Goal: Check status: Check status

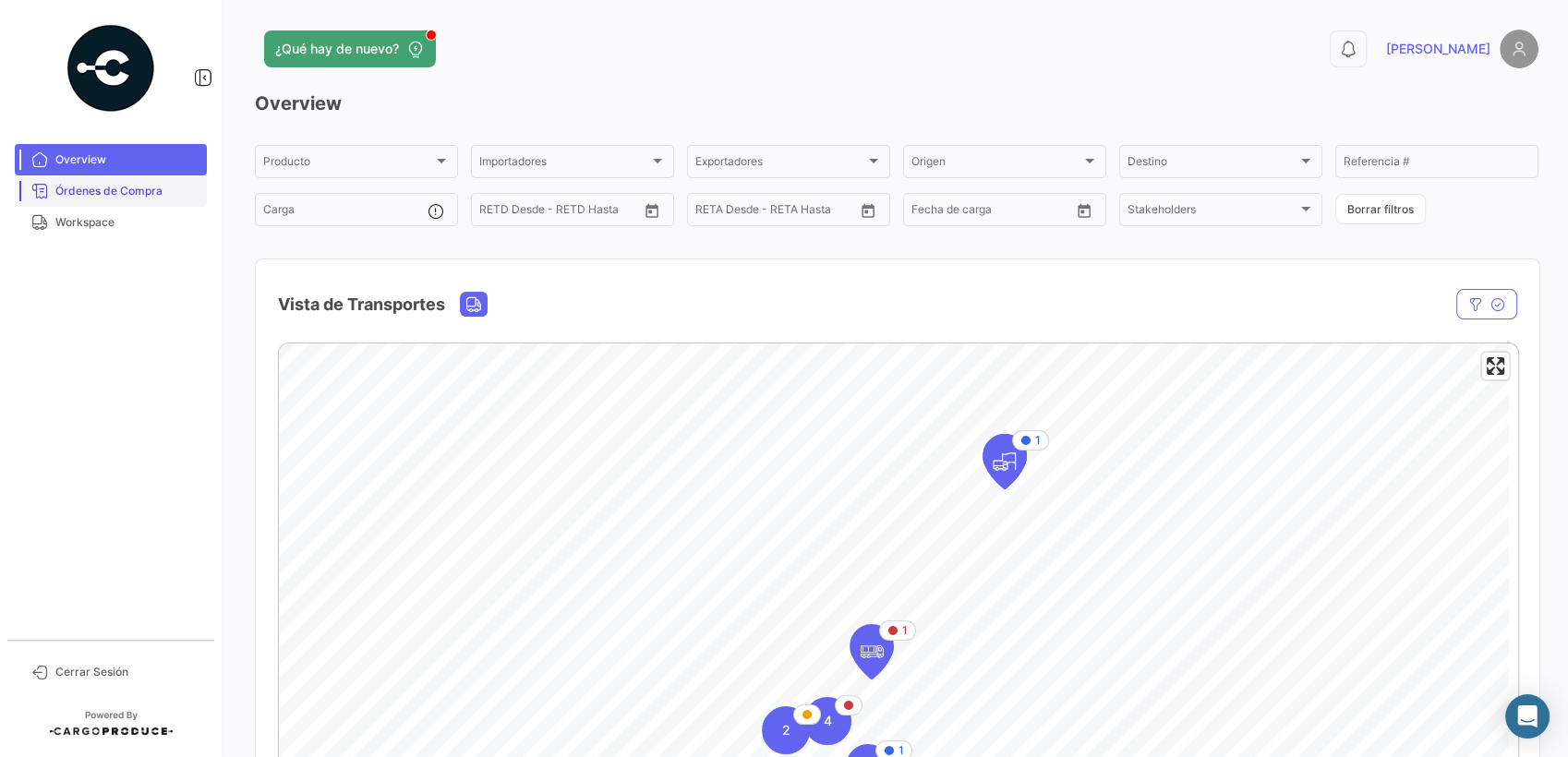
click at [87, 187] on span "Órdenes de Compra" at bounding box center [127, 191] width 144 height 17
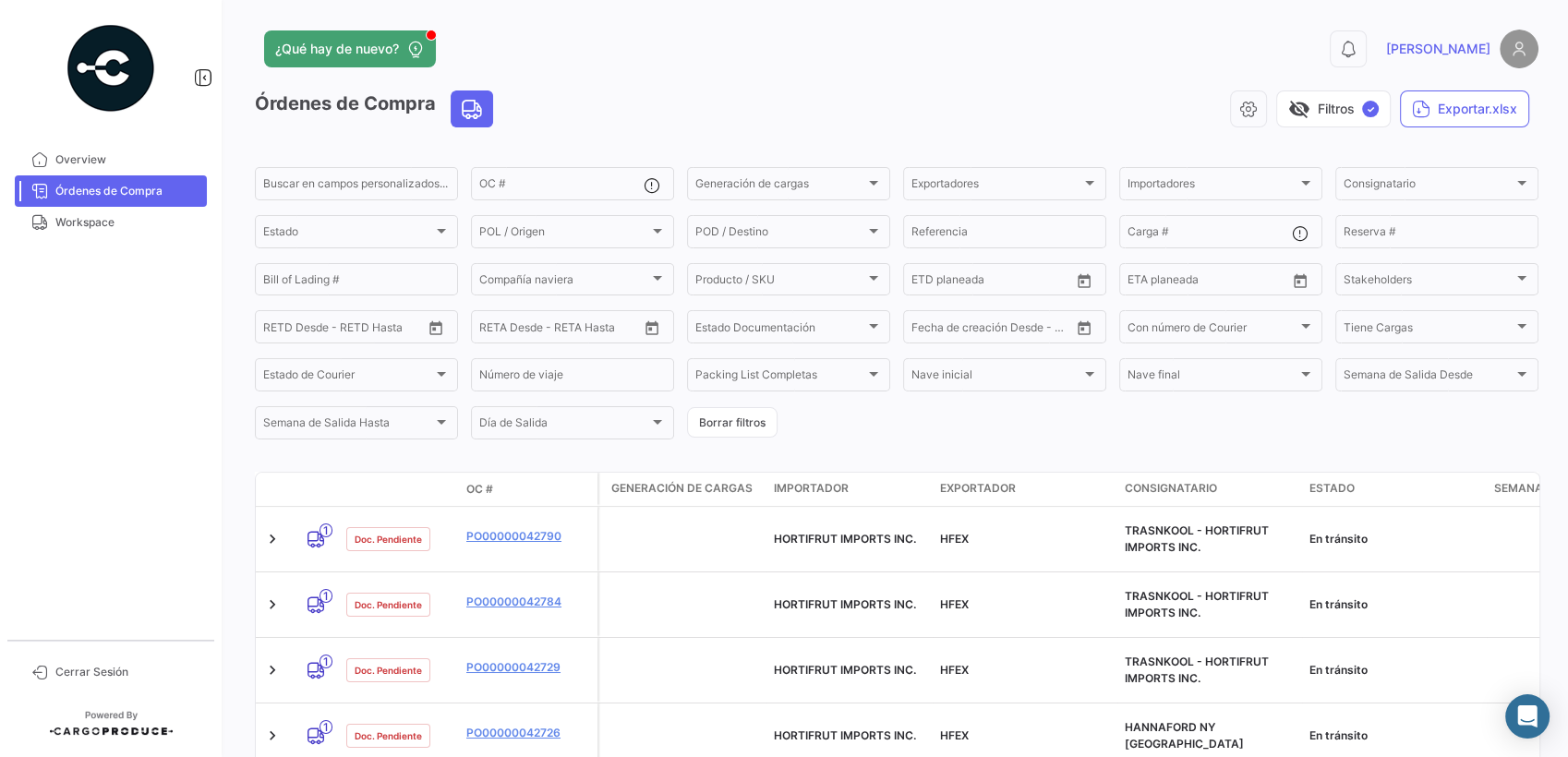
click at [736, 91] on div "visibility_off Filtros ✓ Exportar.xlsx" at bounding box center [1023, 108] width 1031 height 36
click at [89, 214] on span "Workspace" at bounding box center [127, 222] width 144 height 17
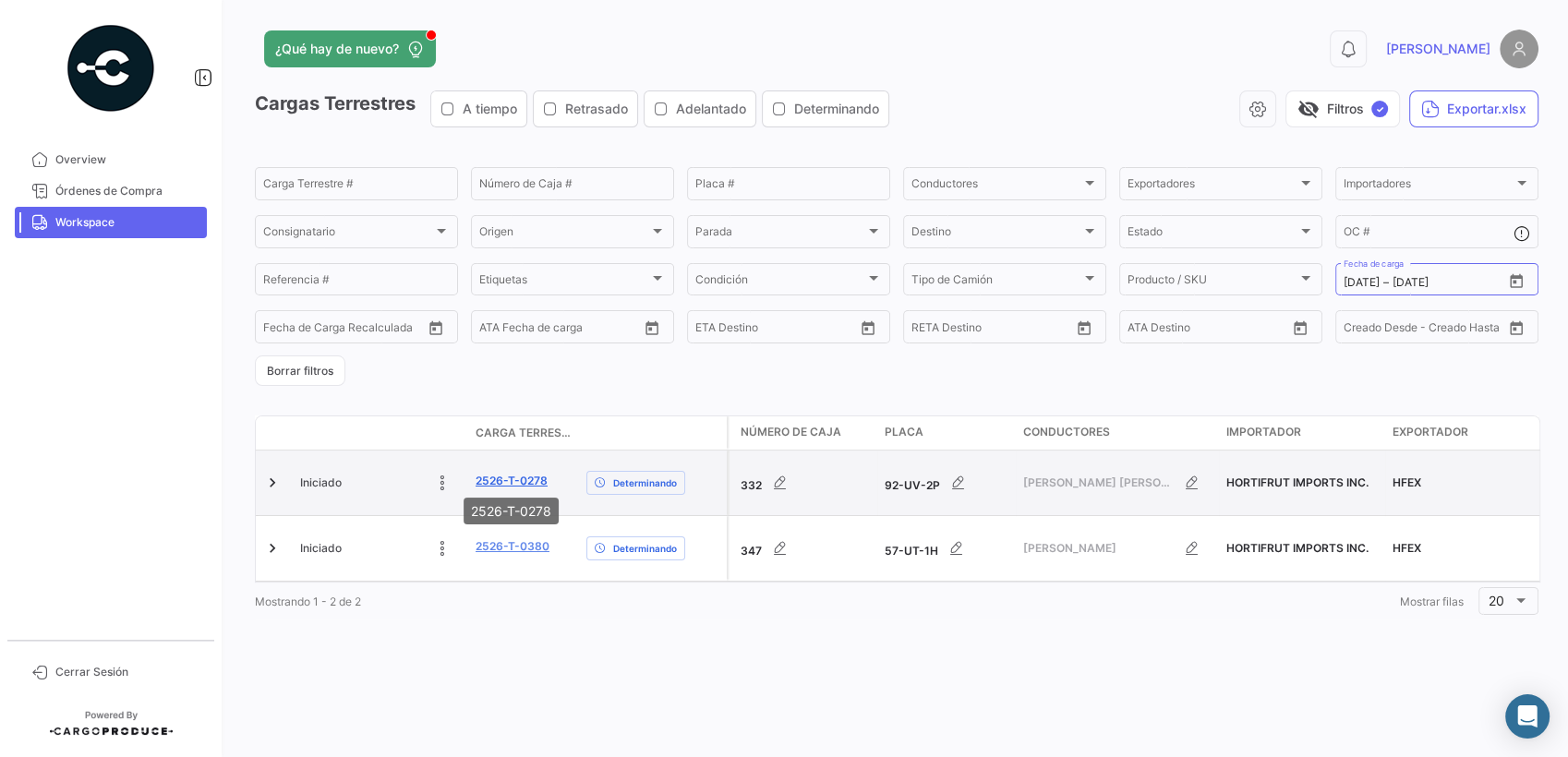
click at [506, 474] on link "2526-T-0278" at bounding box center [511, 481] width 72 height 17
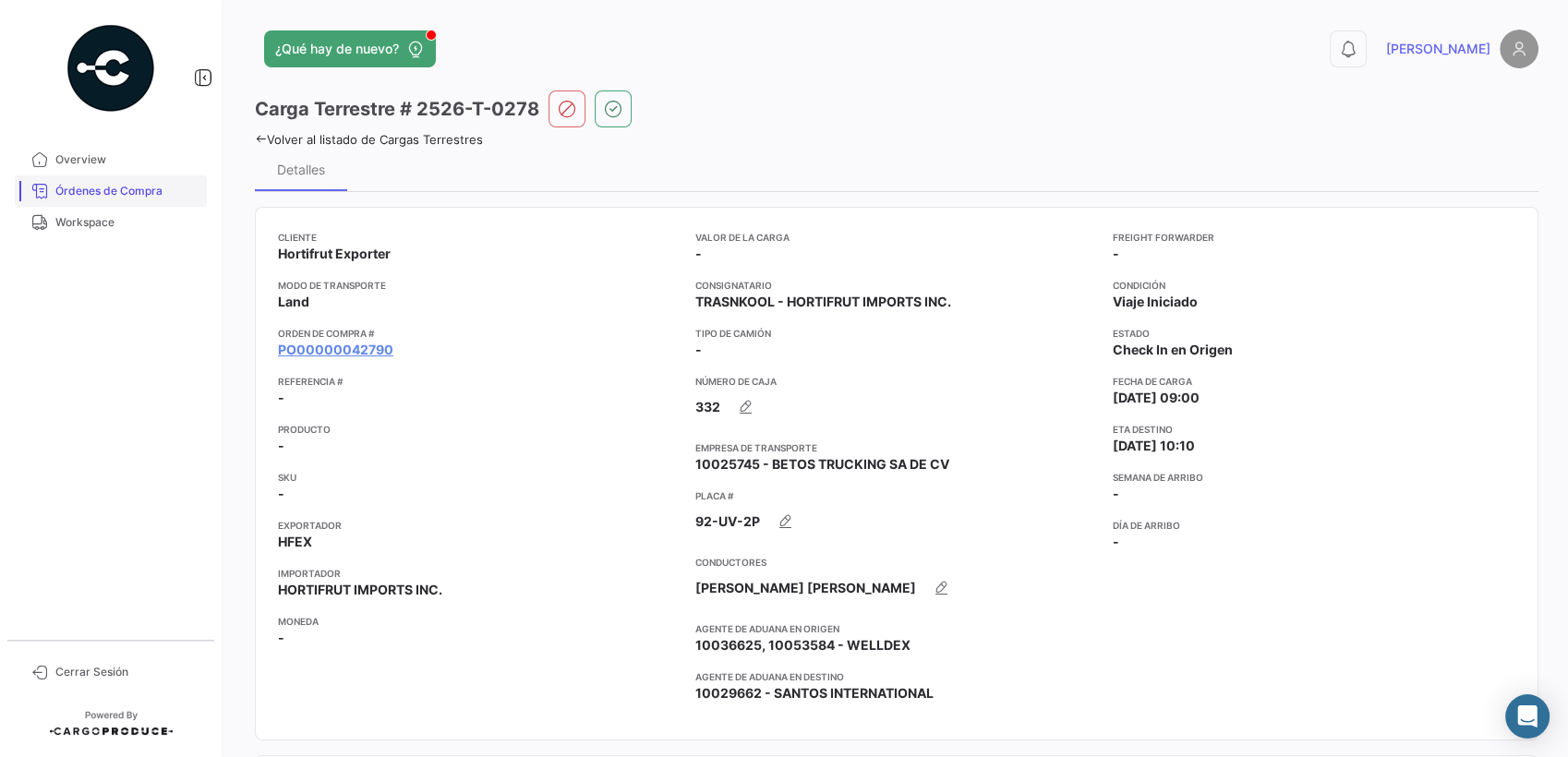
click at [70, 191] on span "Órdenes de Compra" at bounding box center [127, 191] width 144 height 17
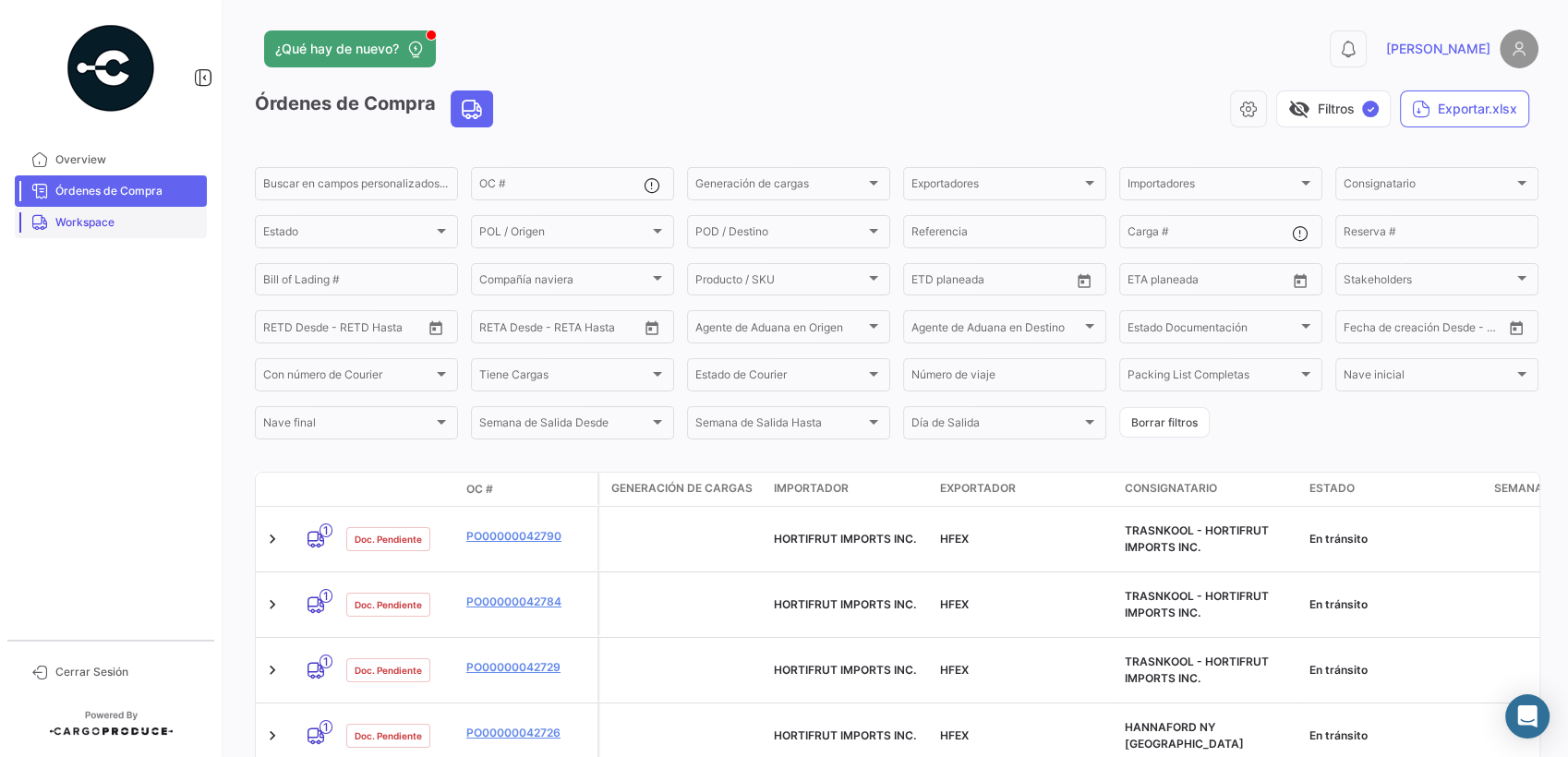
click at [74, 226] on span "Workspace" at bounding box center [127, 222] width 144 height 17
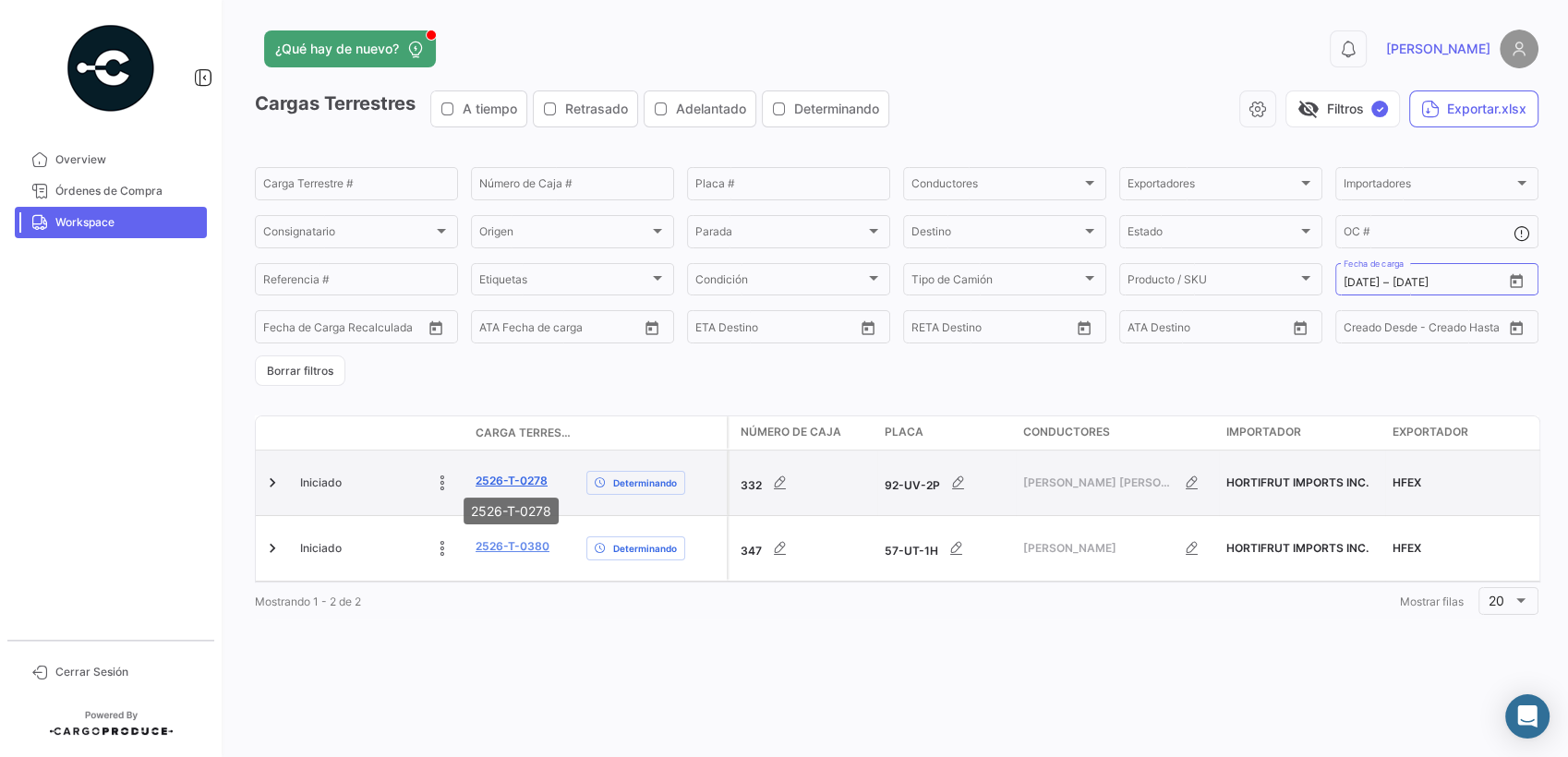
click at [505, 478] on link "2526-T-0278" at bounding box center [511, 481] width 72 height 17
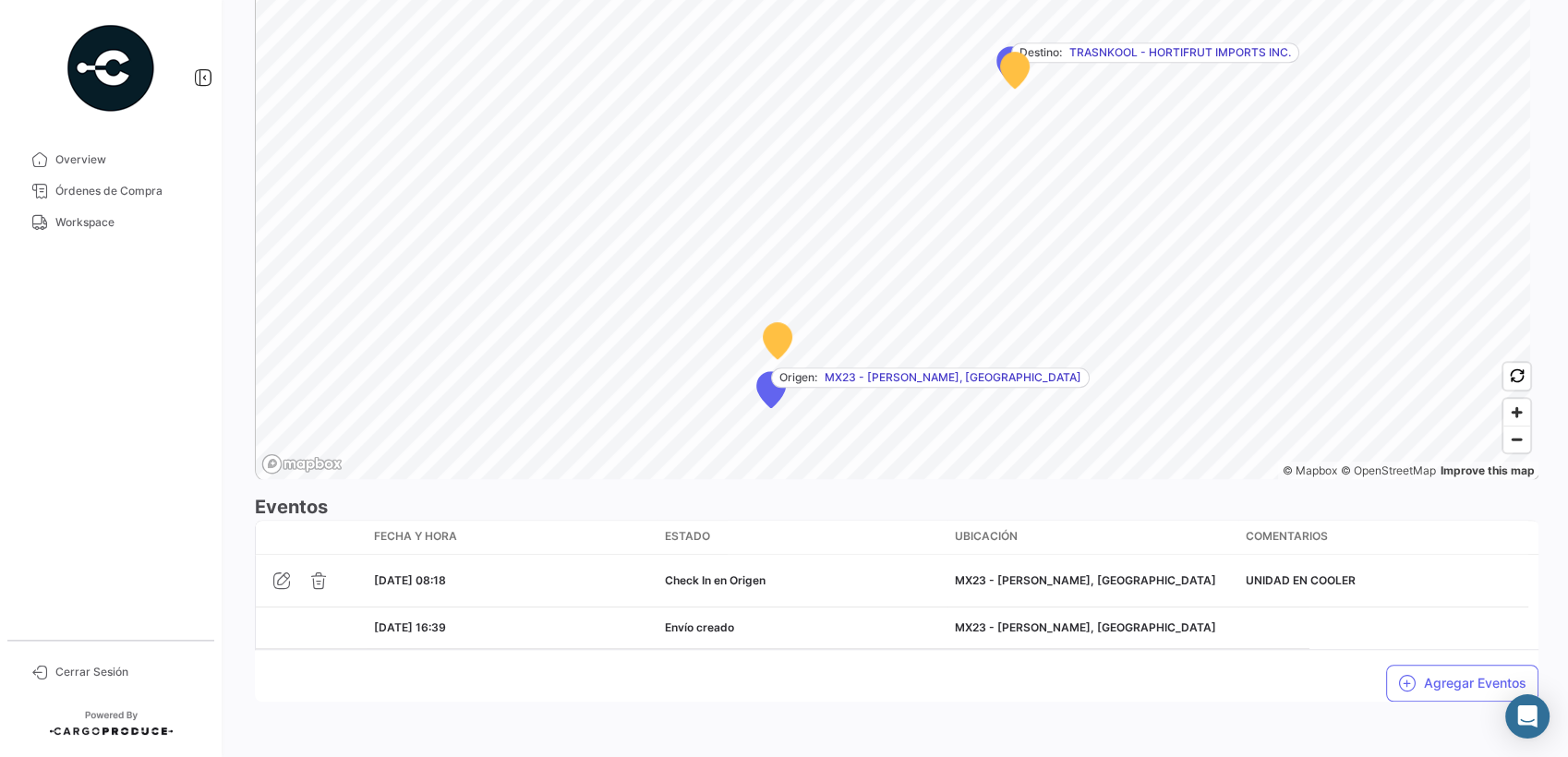
scroll to position [1124, 0]
click at [1403, 682] on icon "button" at bounding box center [1407, 683] width 19 height 19
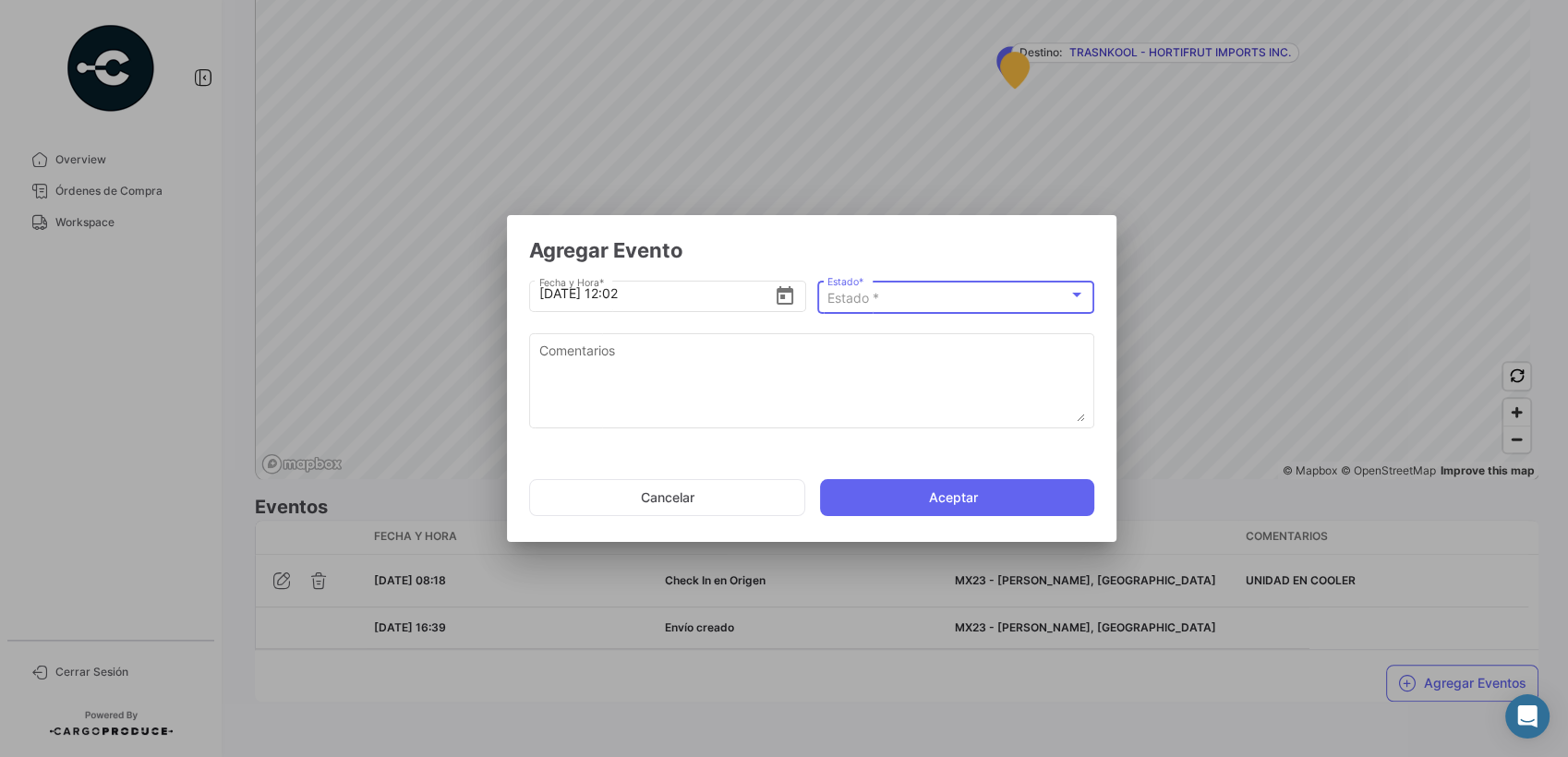
click at [859, 301] on span "Estado *" at bounding box center [853, 298] width 51 height 16
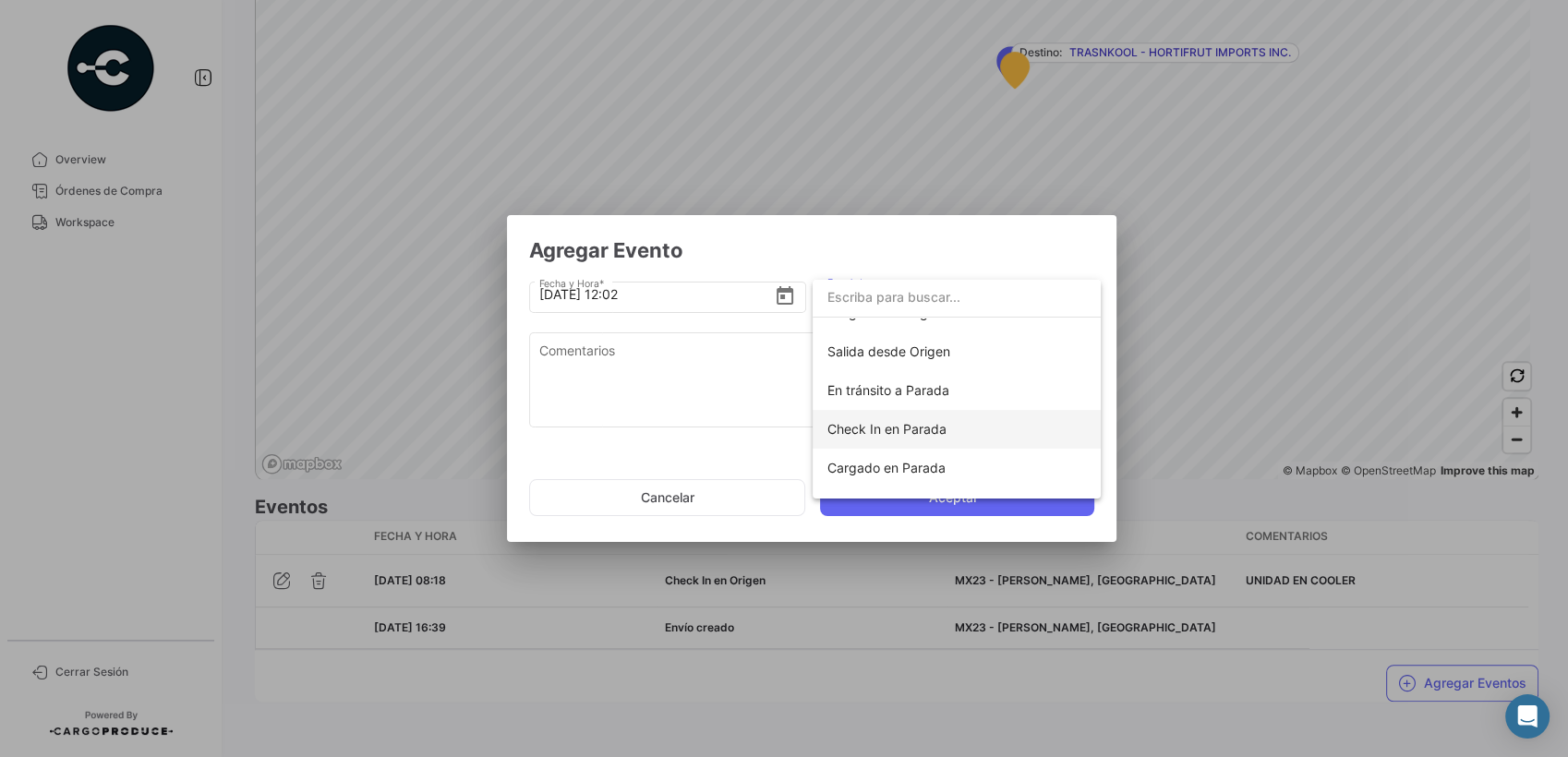
scroll to position [205, 0]
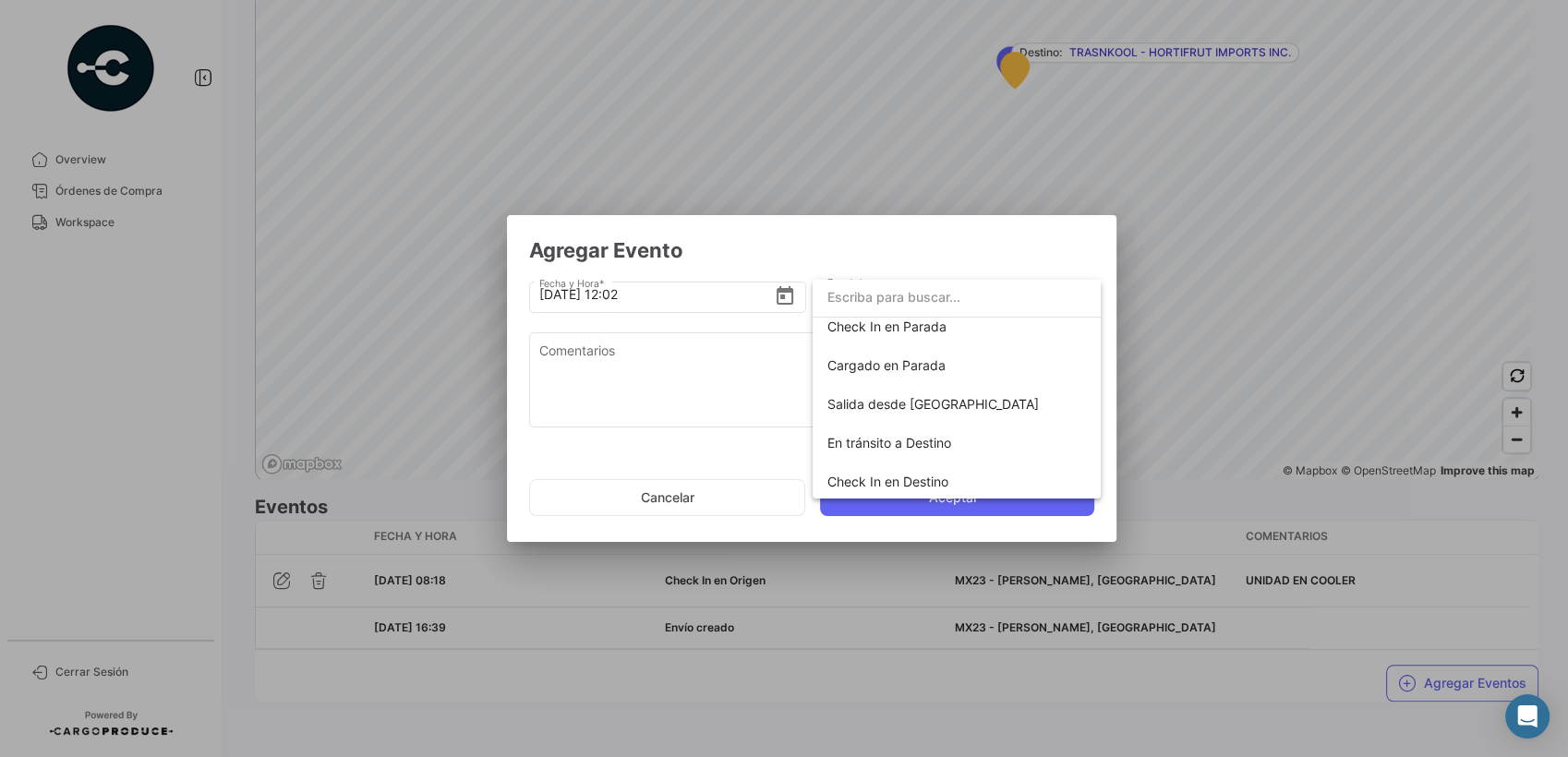
click at [996, 687] on div at bounding box center [784, 378] width 1568 height 757
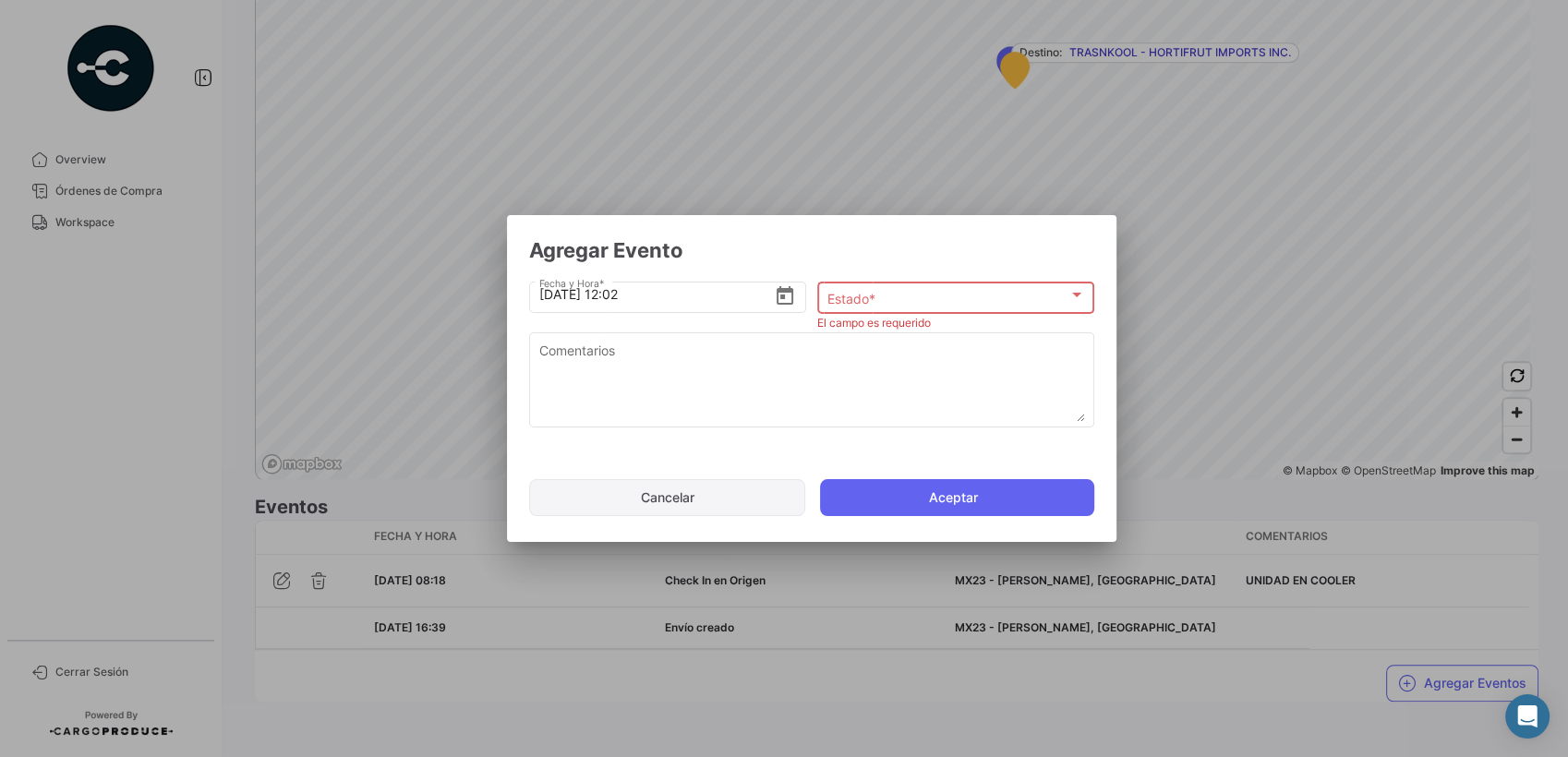
click at [705, 499] on button "Cancelar" at bounding box center [667, 497] width 276 height 36
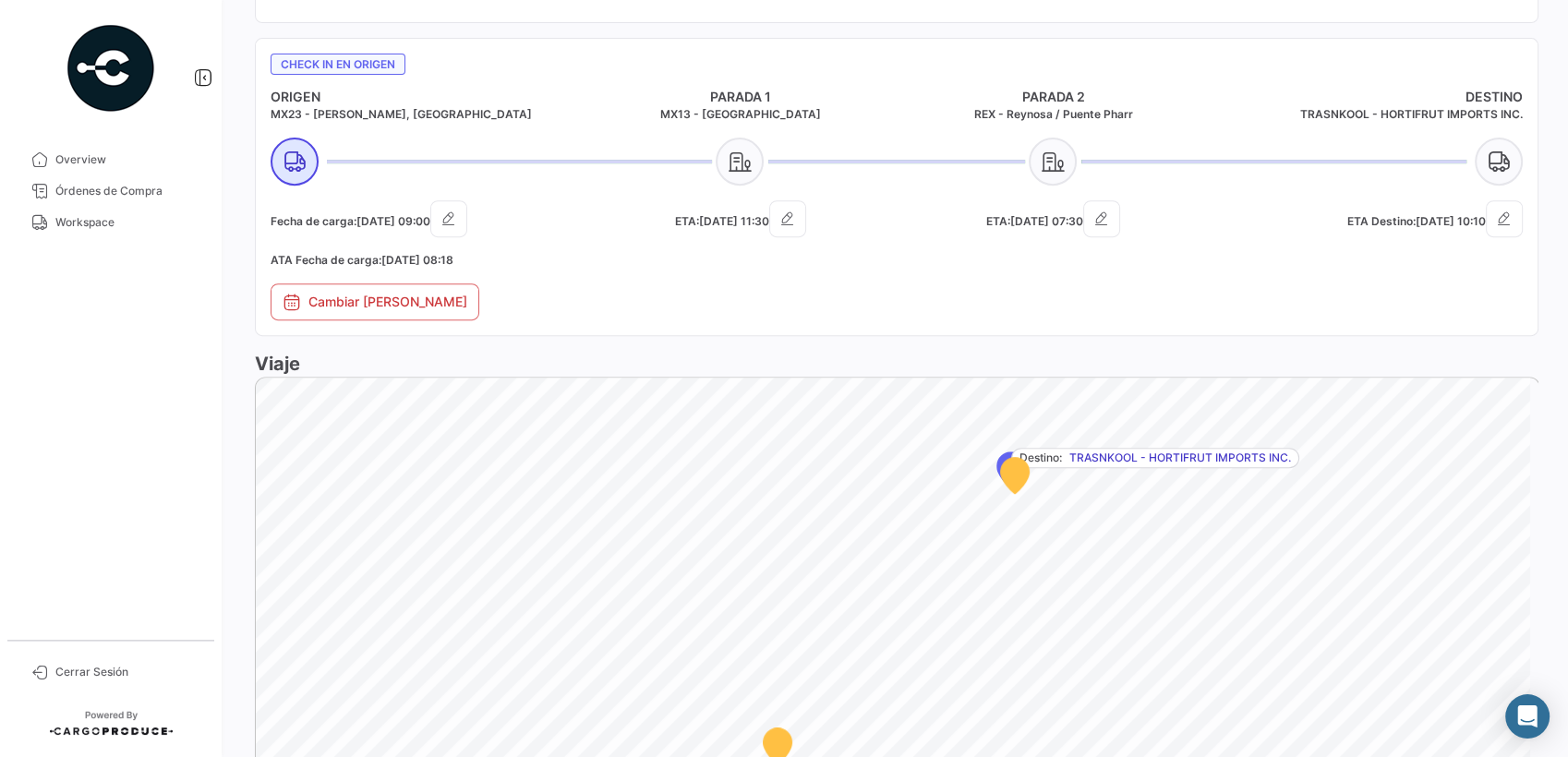
scroll to position [1124, 0]
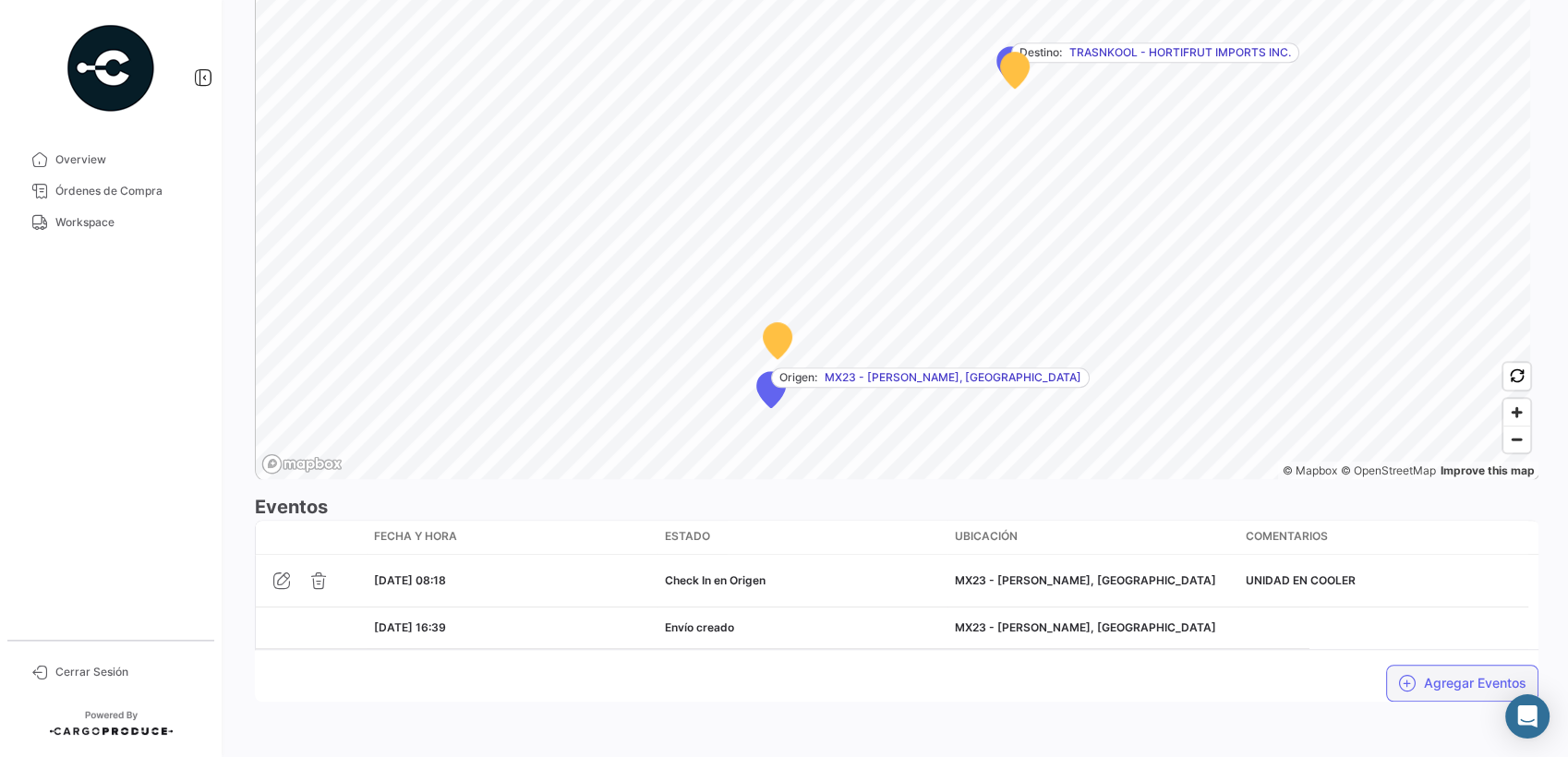
click at [1406, 676] on button "Agregar Eventos" at bounding box center [1463, 683] width 153 height 36
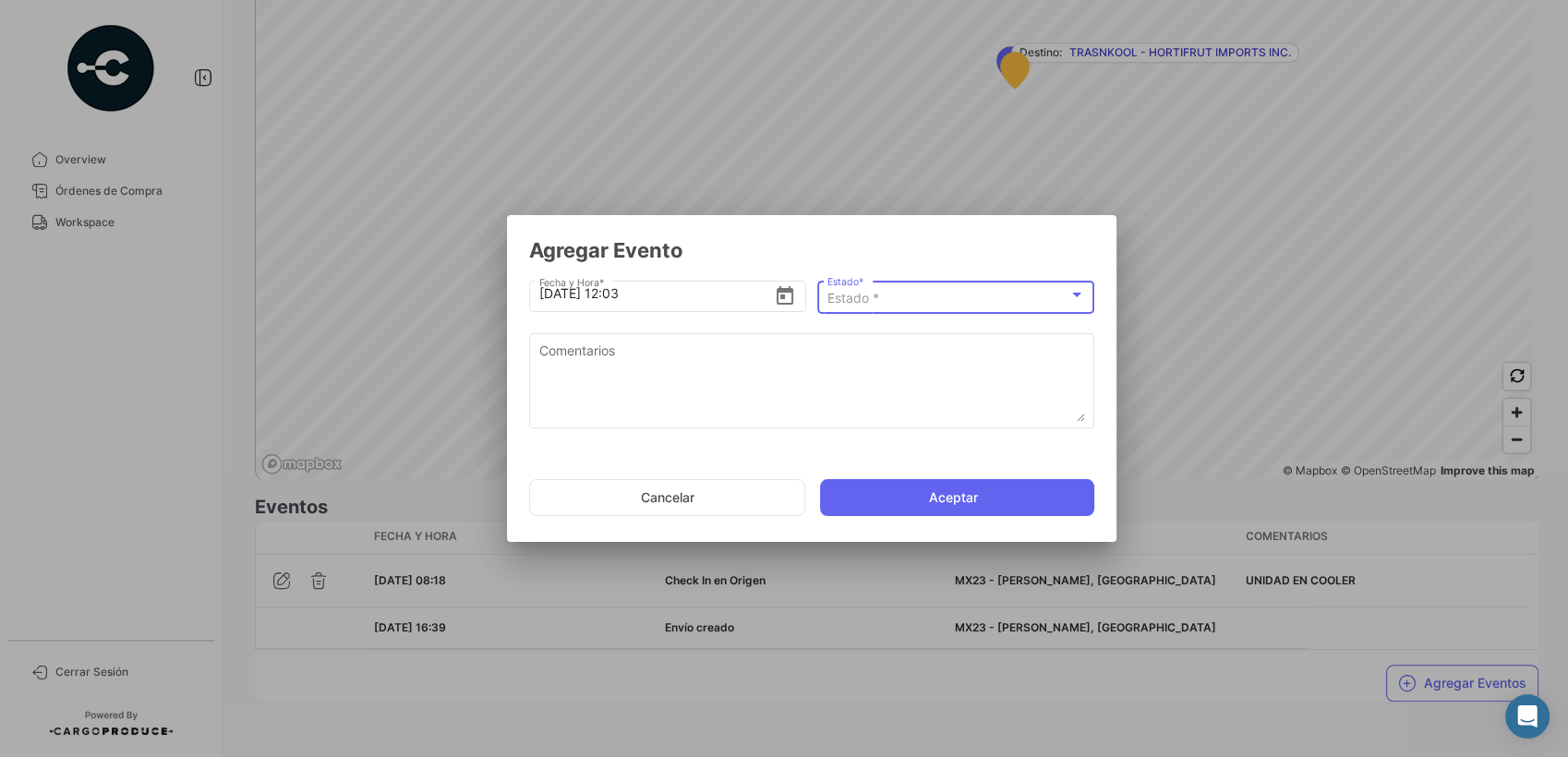
click at [895, 301] on div "Estado *" at bounding box center [948, 299] width 241 height 16
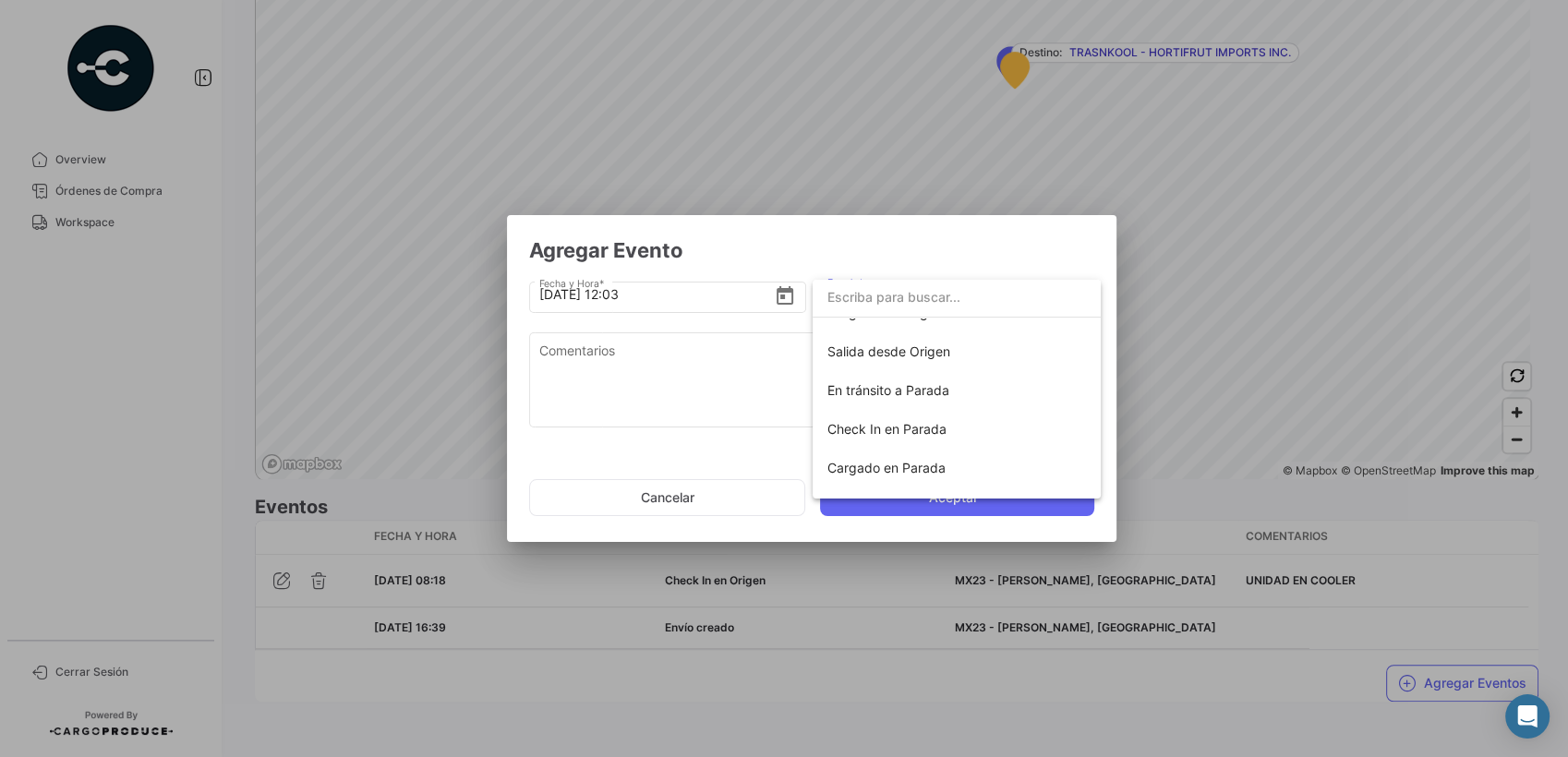
scroll to position [205, 0]
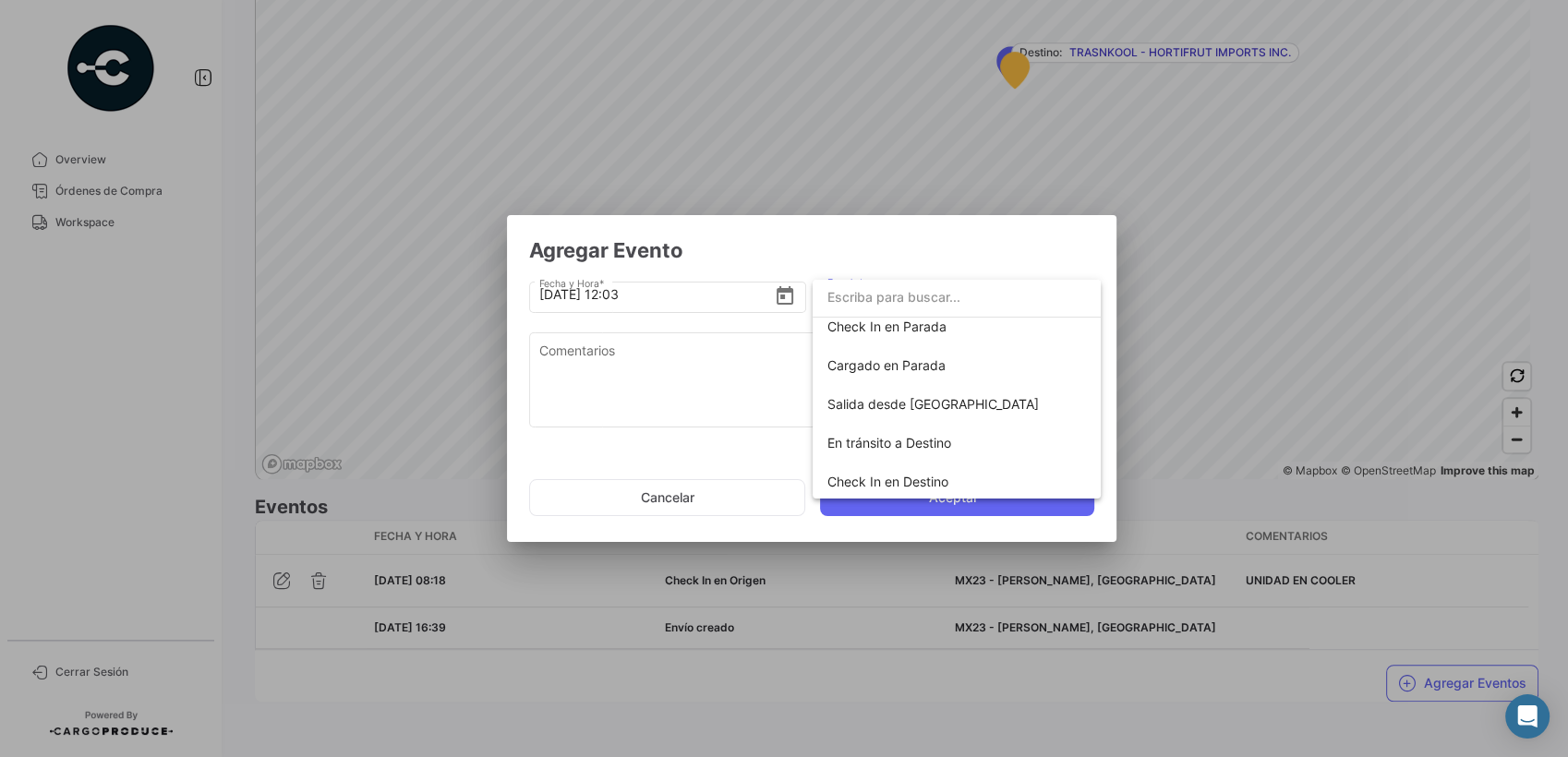
click at [920, 727] on div at bounding box center [784, 378] width 1568 height 757
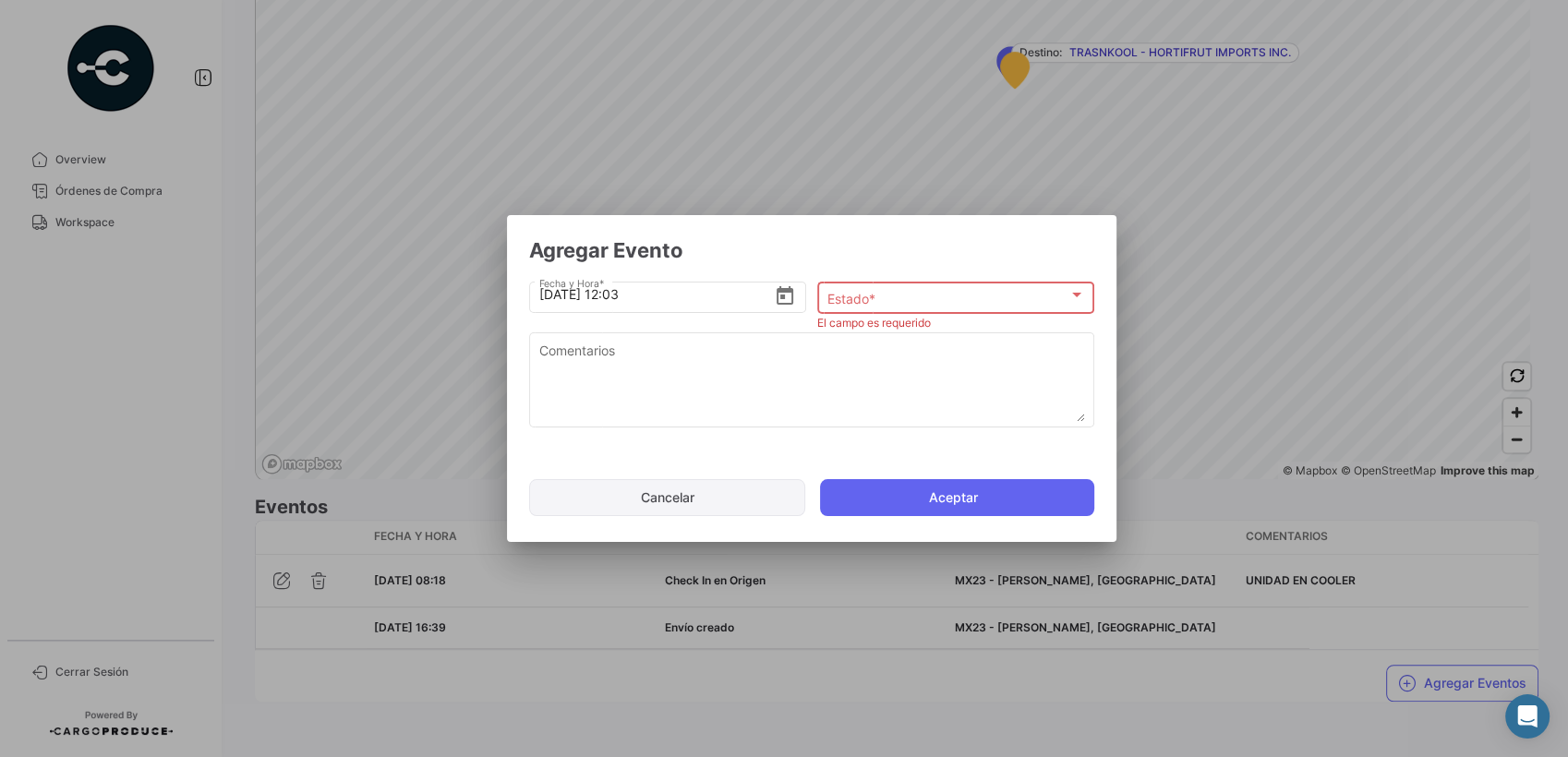
click at [696, 494] on button "Cancelar" at bounding box center [667, 497] width 276 height 36
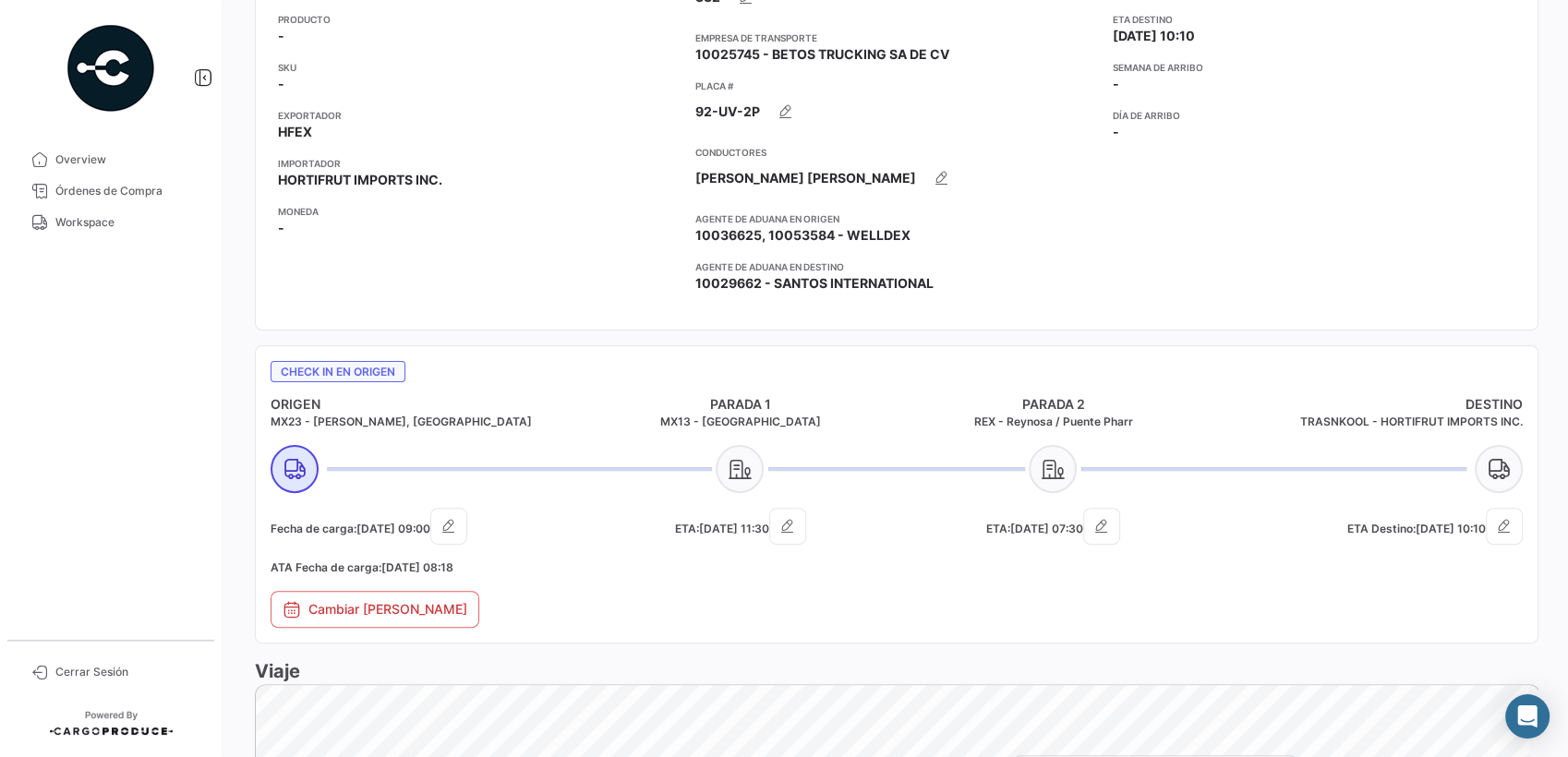
scroll to position [0, 0]
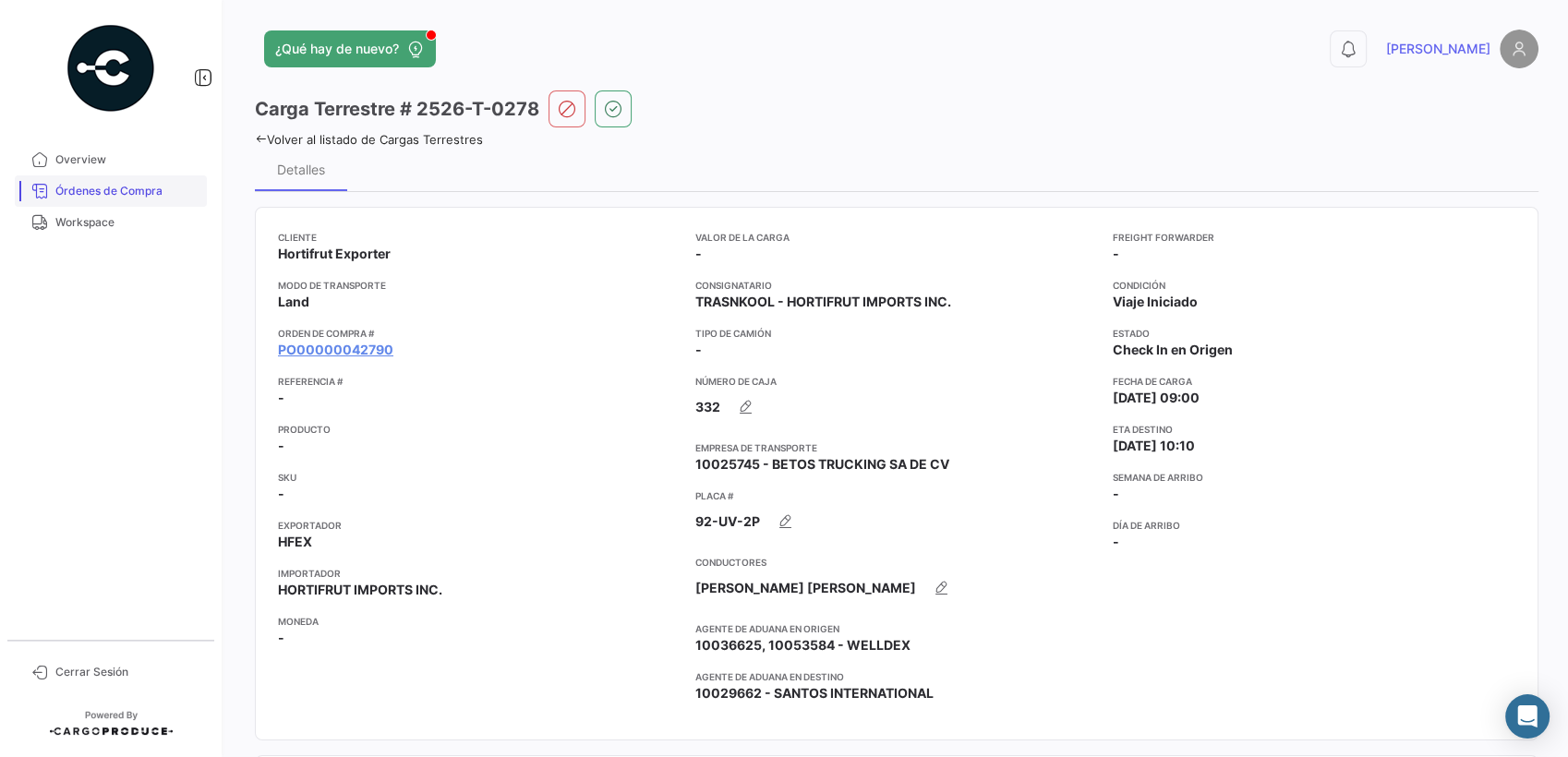
click at [105, 192] on span "Órdenes de Compra" at bounding box center [127, 191] width 144 height 17
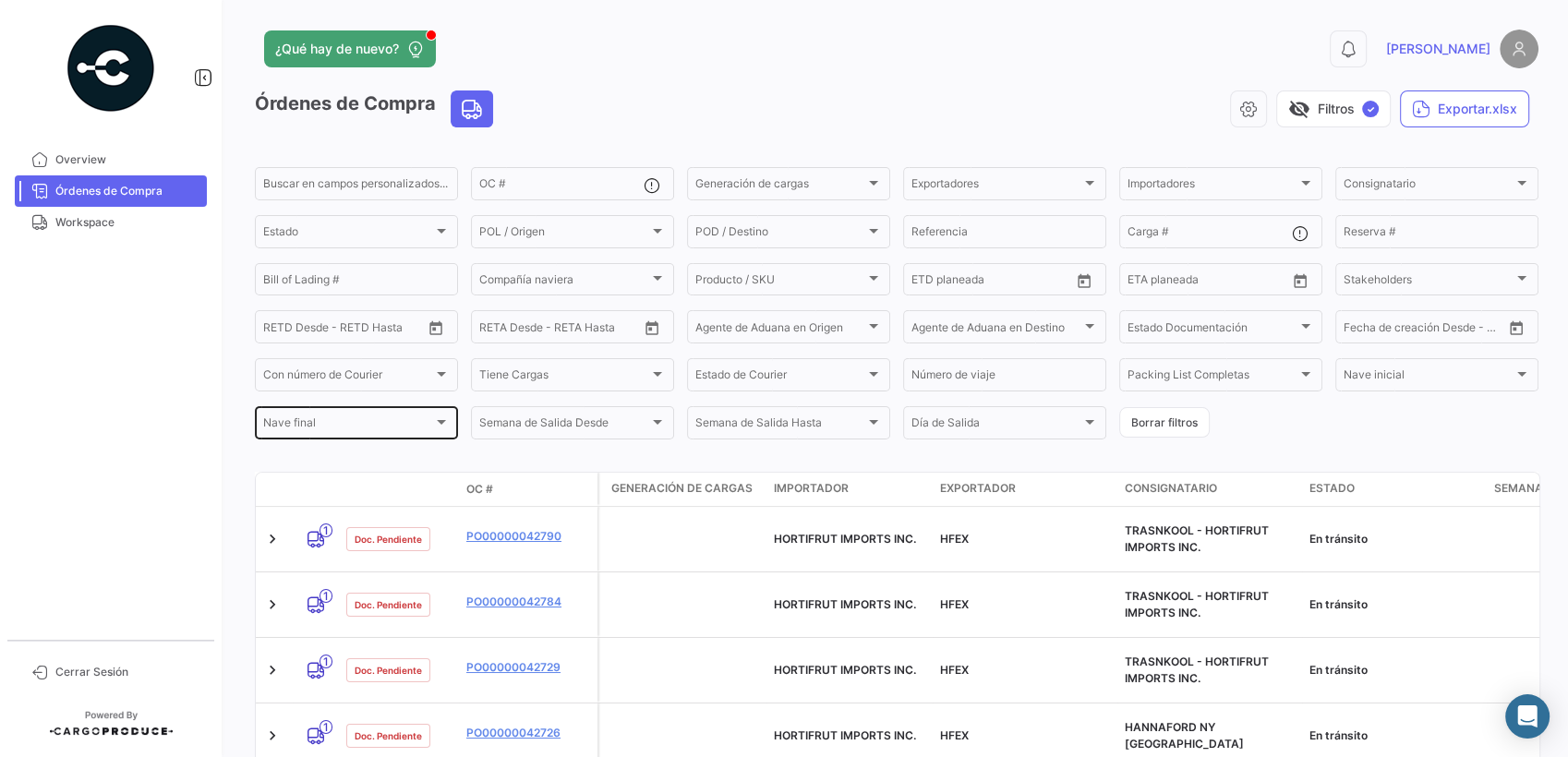
scroll to position [103, 0]
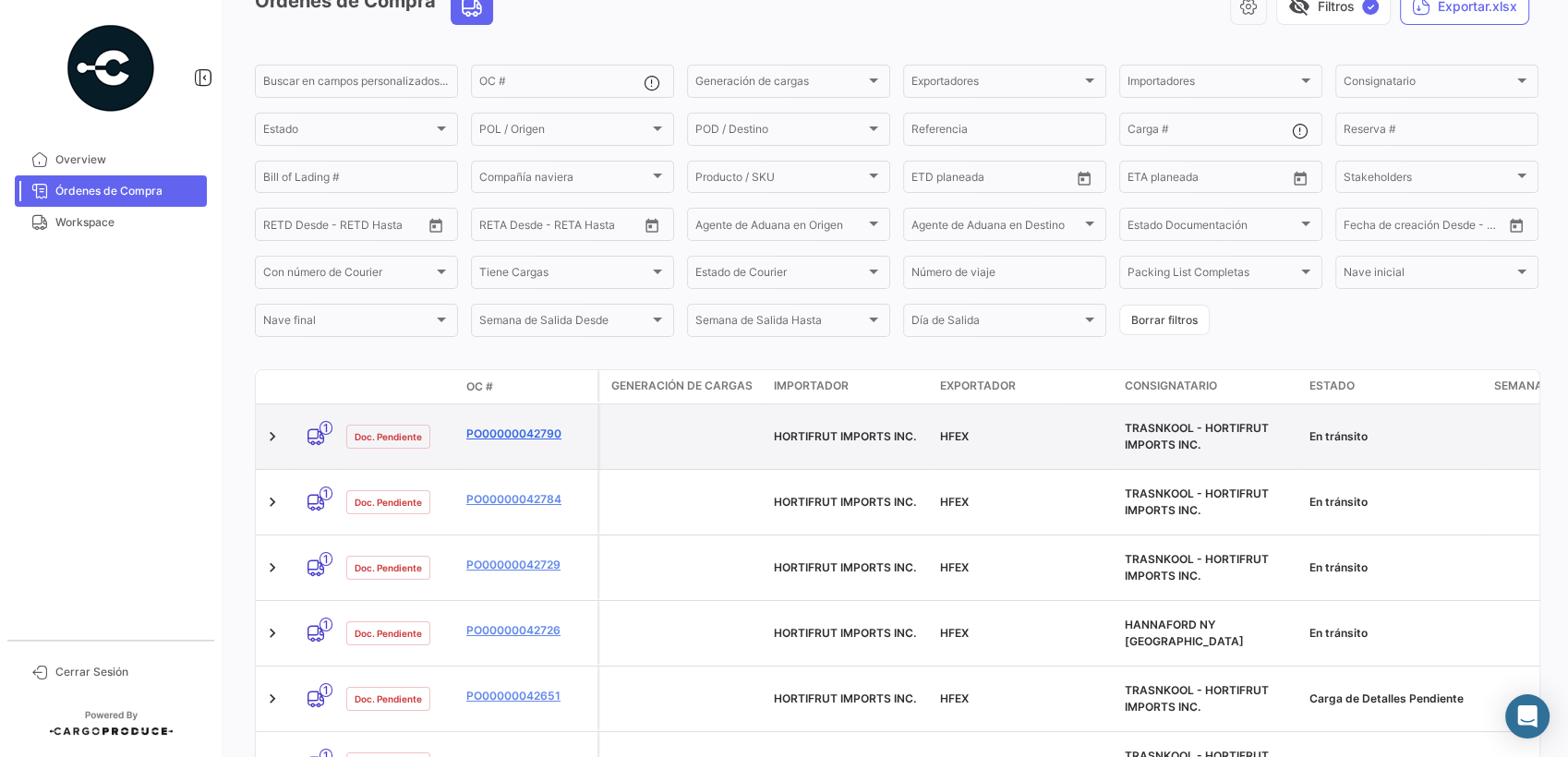
click at [493, 427] on link "PO00000042790" at bounding box center [528, 434] width 124 height 17
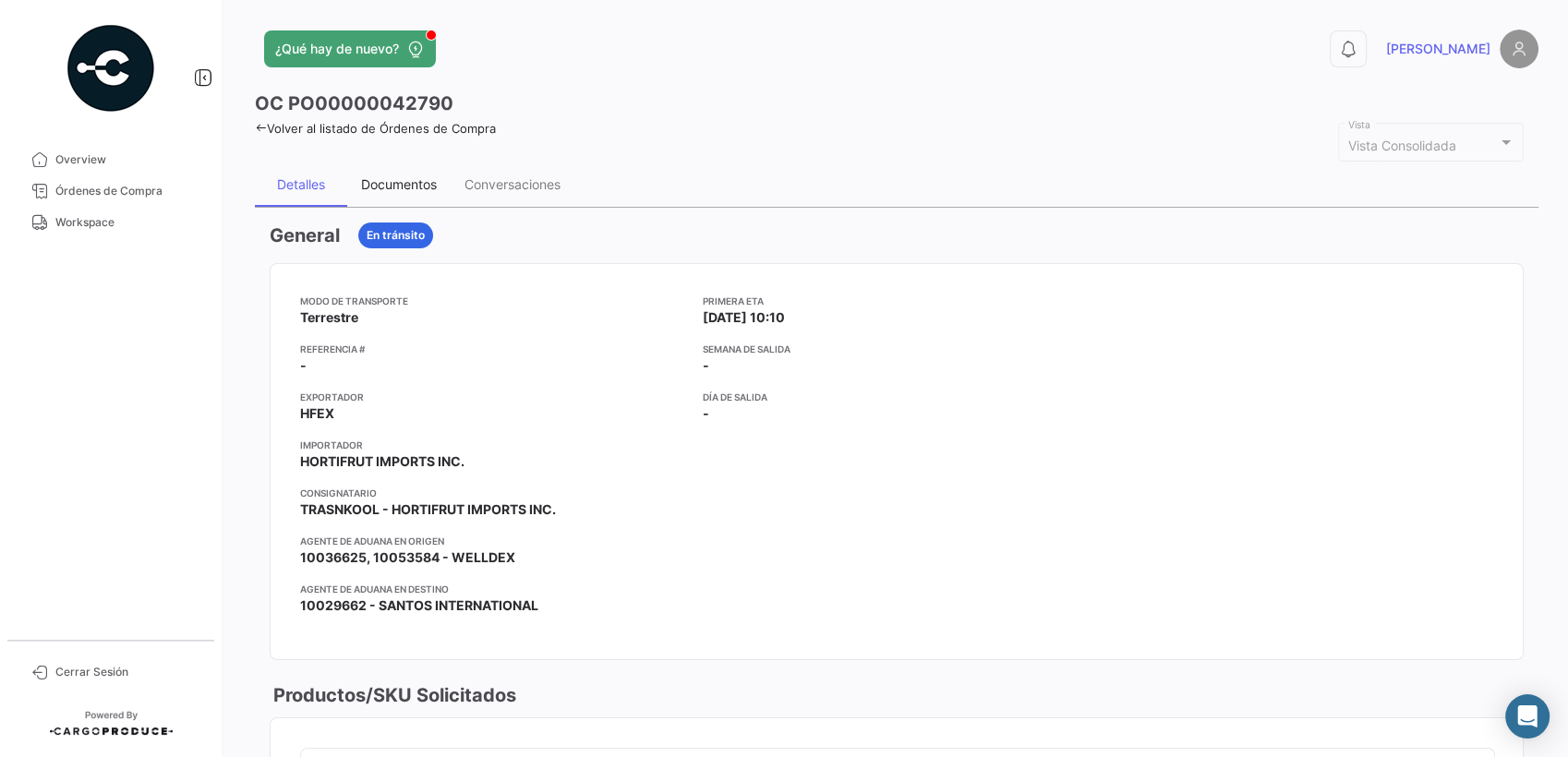
click at [393, 180] on div "Documentos" at bounding box center [398, 184] width 76 height 16
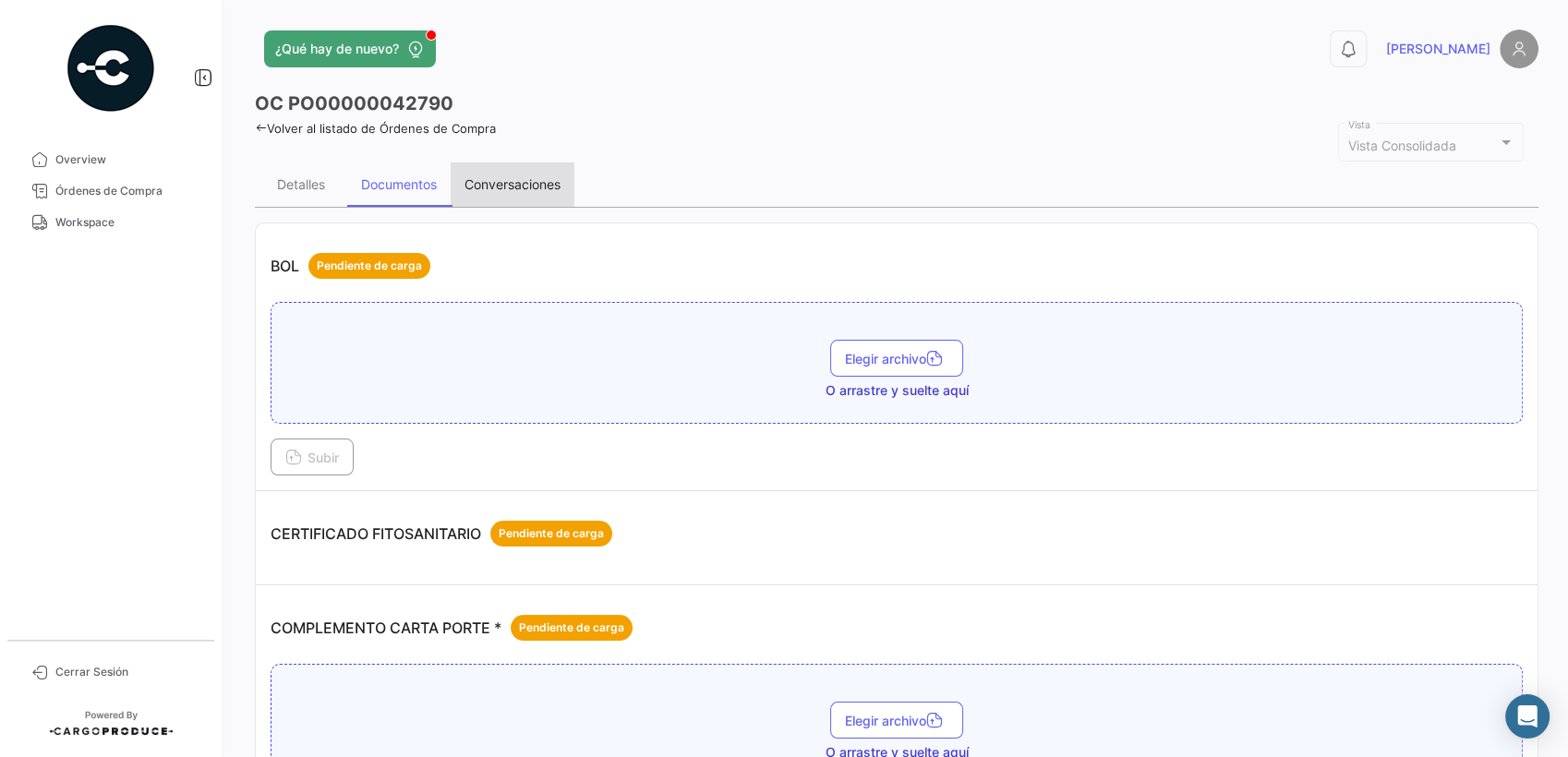
click at [494, 176] on div "Conversaciones" at bounding box center [511, 184] width 96 height 16
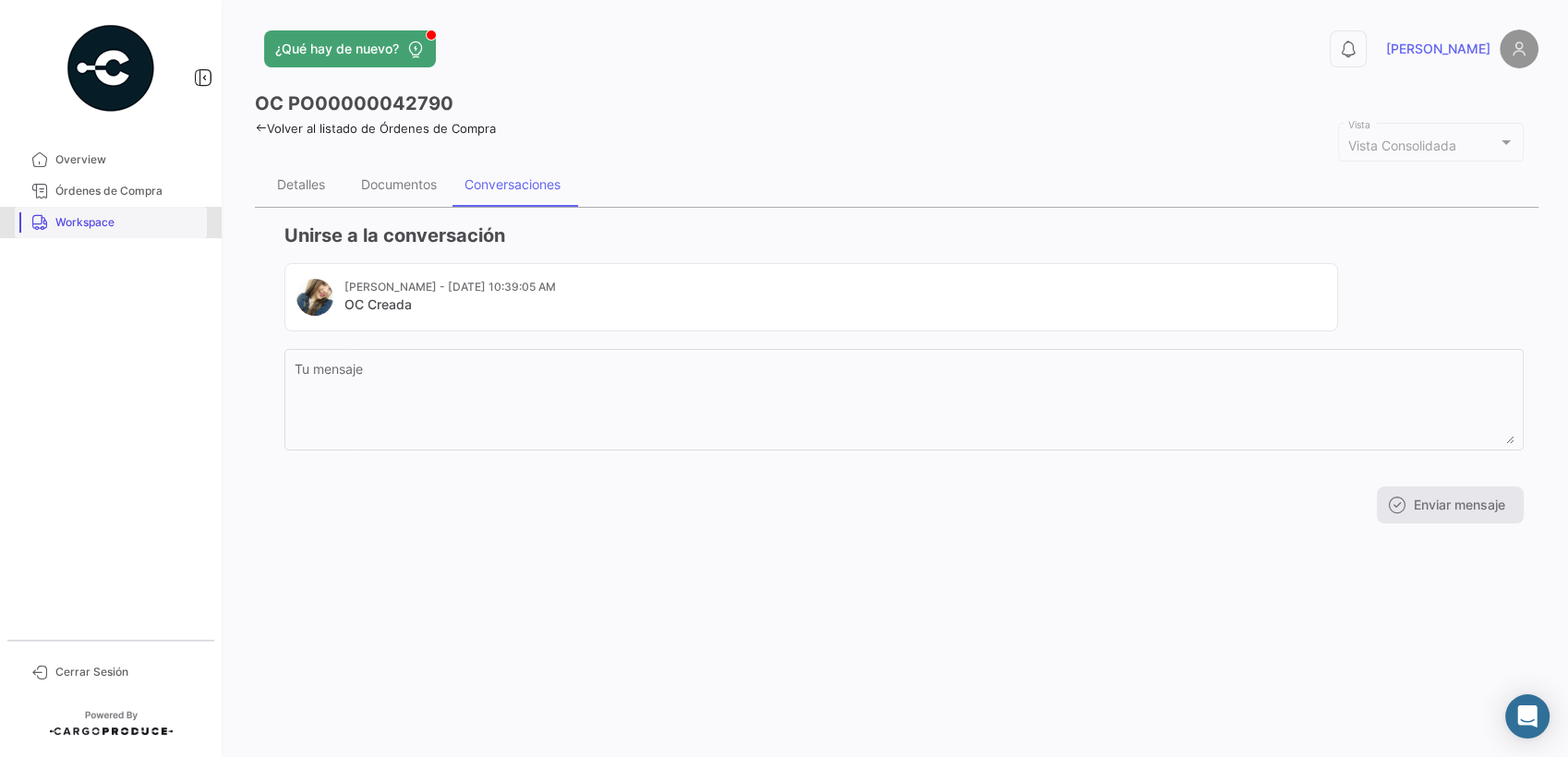
click at [81, 224] on span "Workspace" at bounding box center [127, 222] width 144 height 17
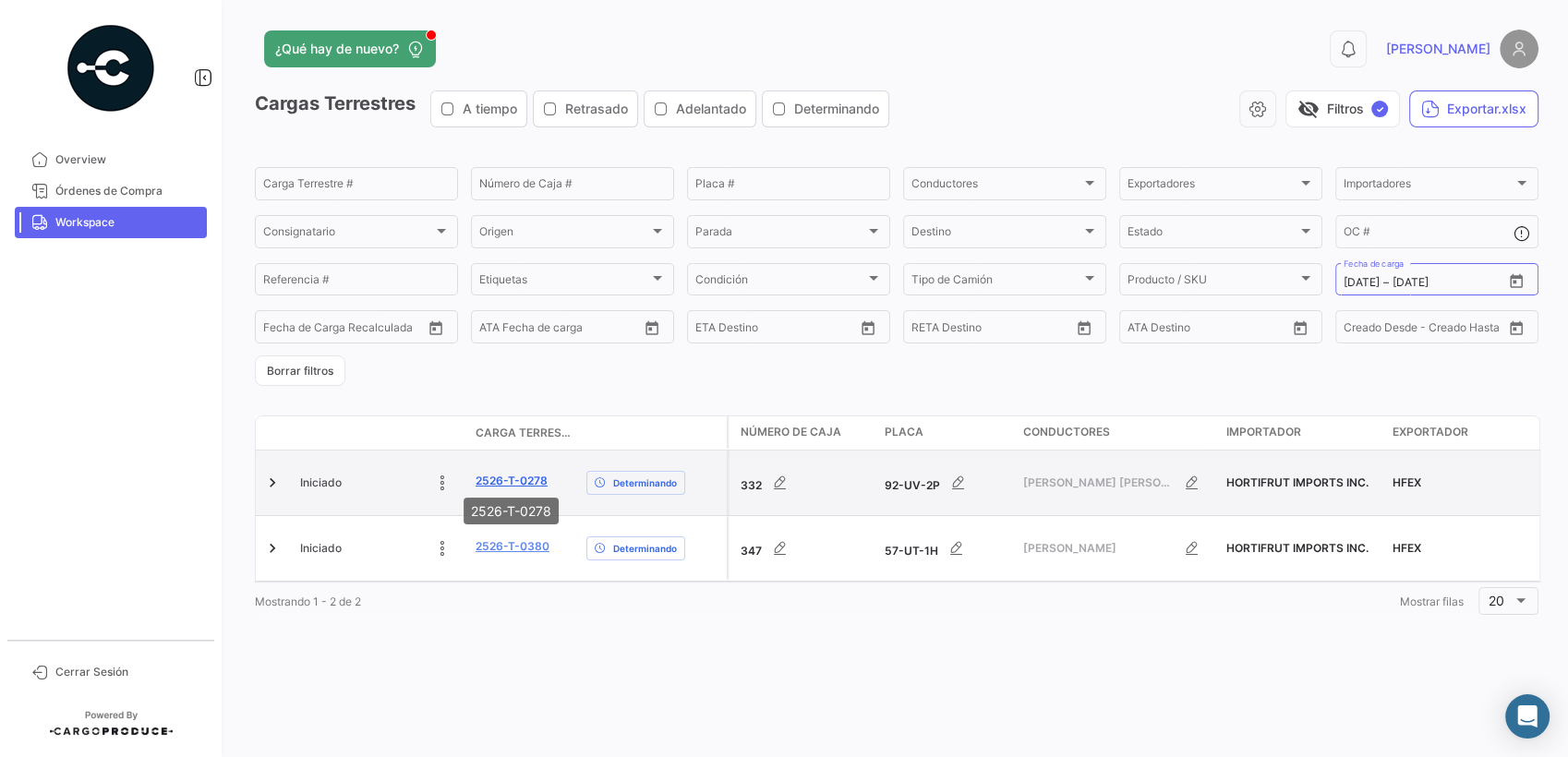
click at [508, 473] on link "2526-T-0278" at bounding box center [511, 481] width 72 height 17
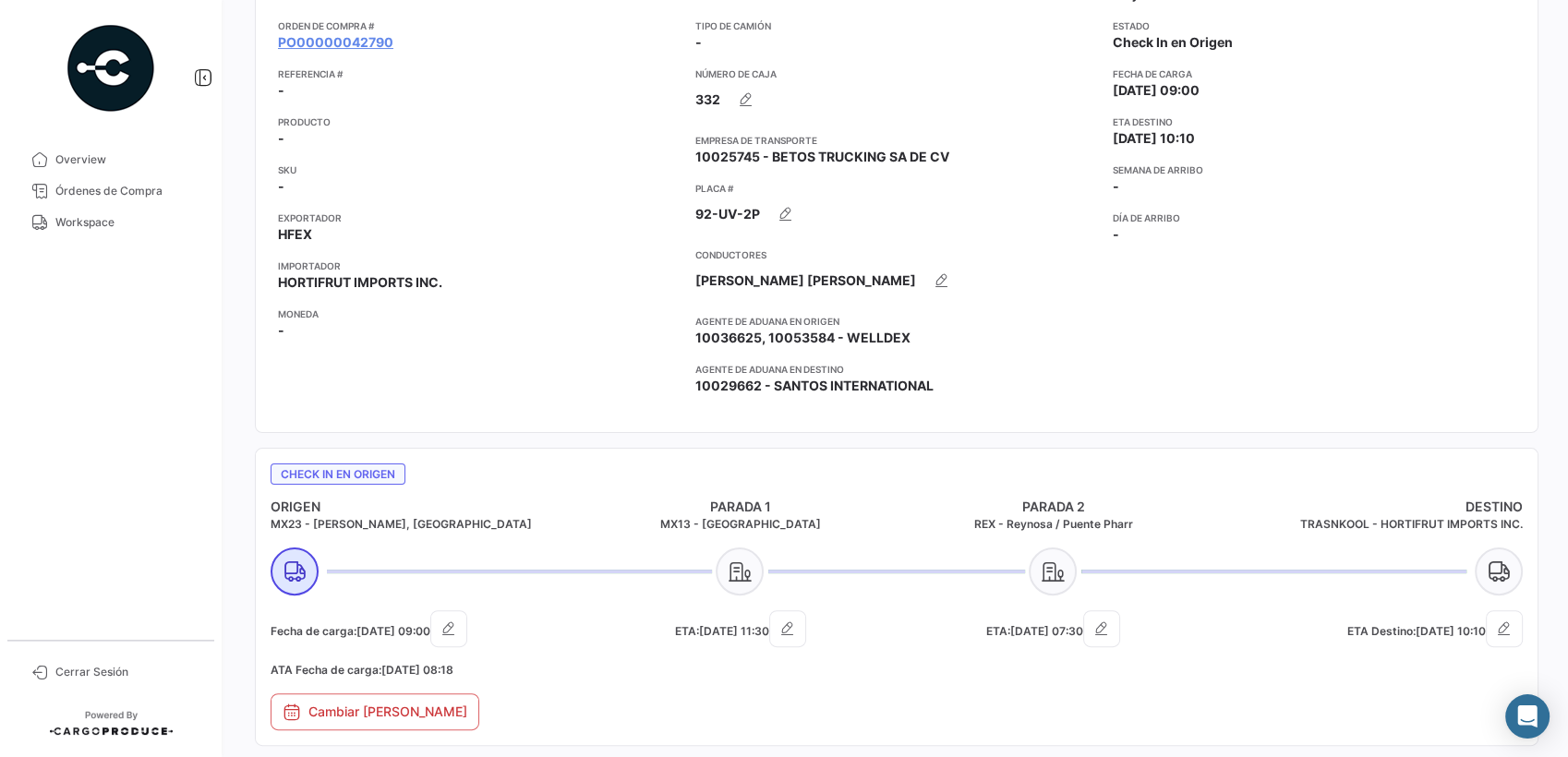
scroll to position [410, 0]
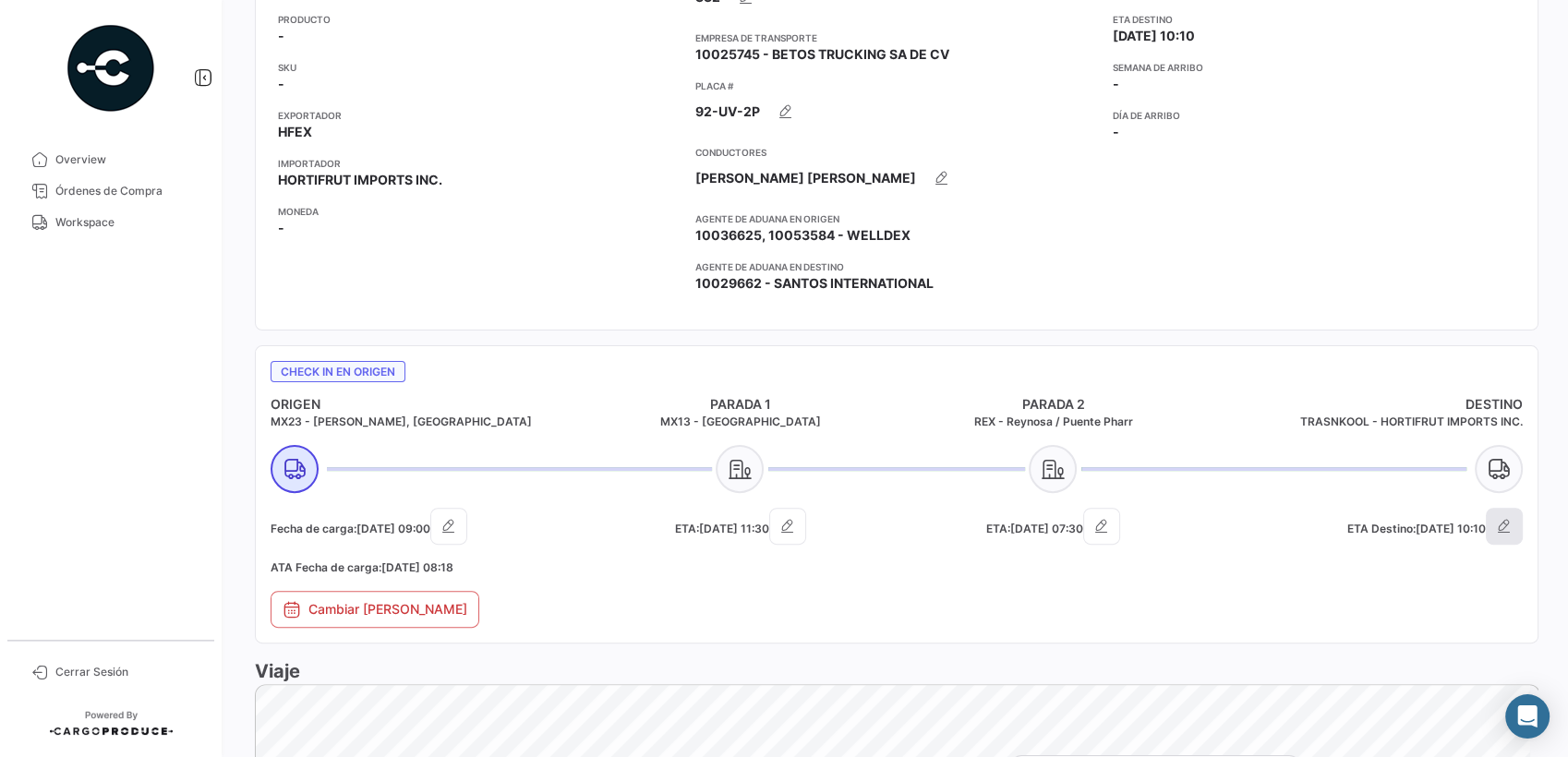
click at [1498, 534] on button "button" at bounding box center [1504, 525] width 36 height 36
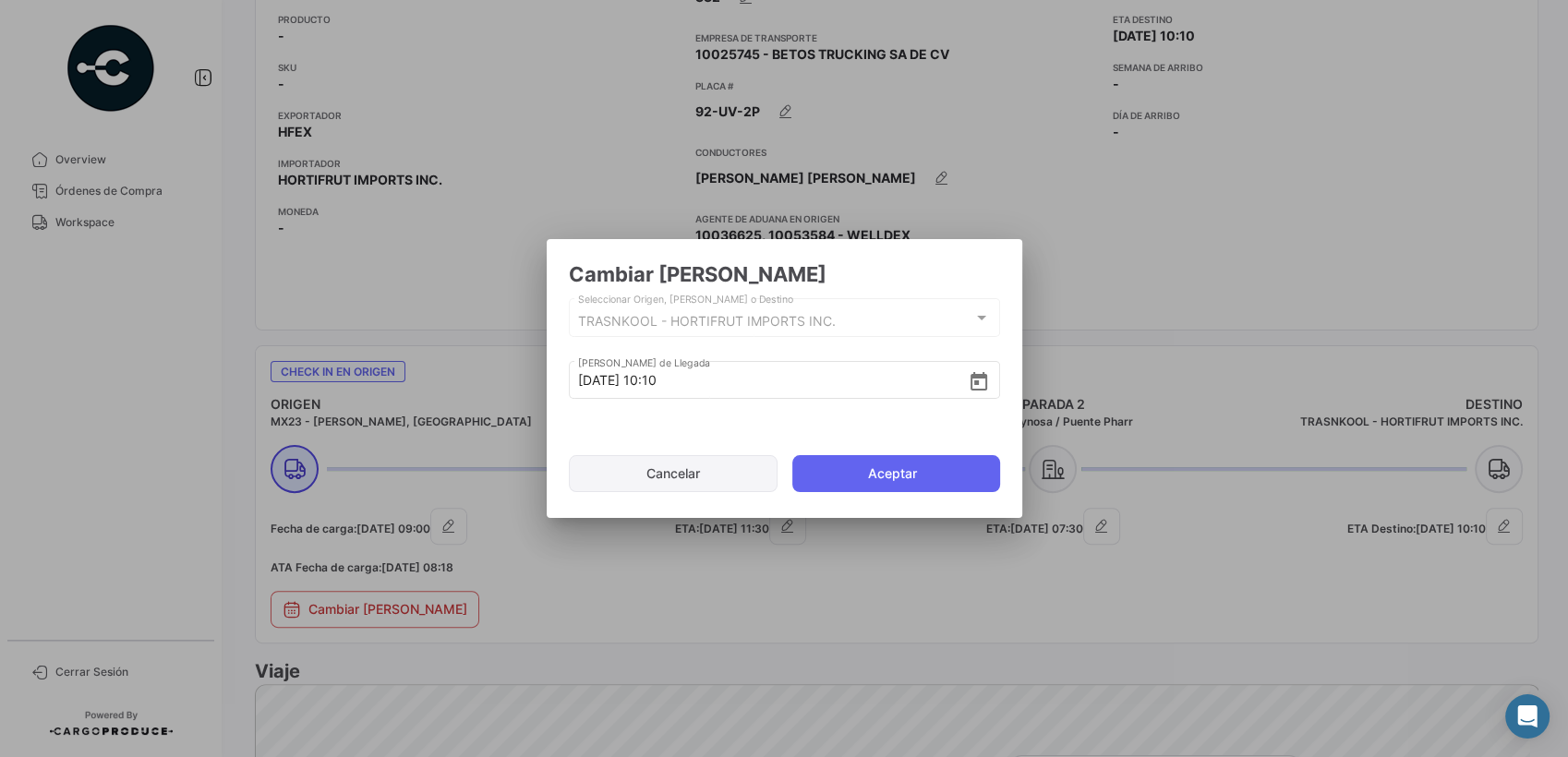
click at [702, 474] on button "Cancelar" at bounding box center [673, 473] width 210 height 36
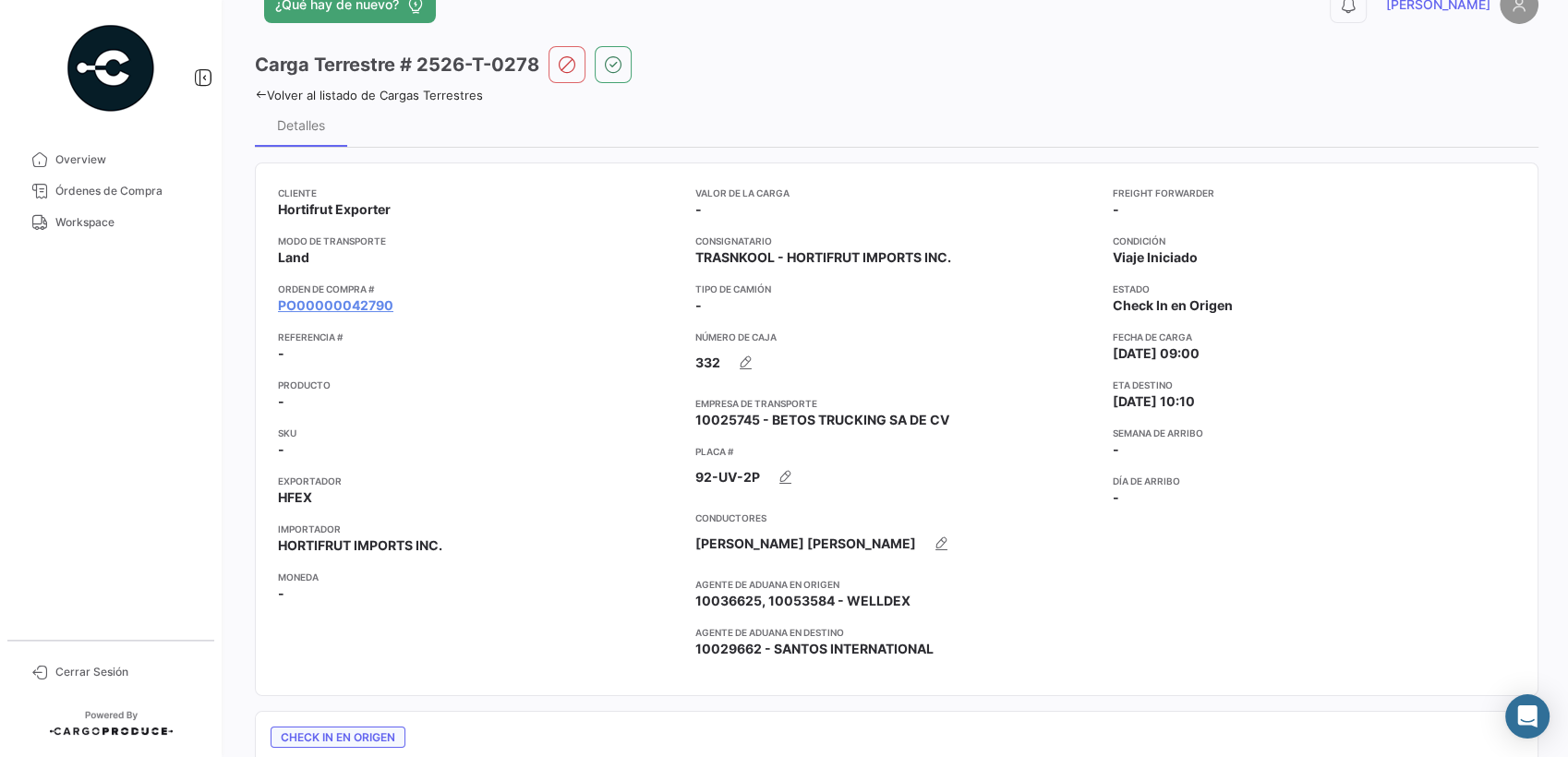
scroll to position [0, 0]
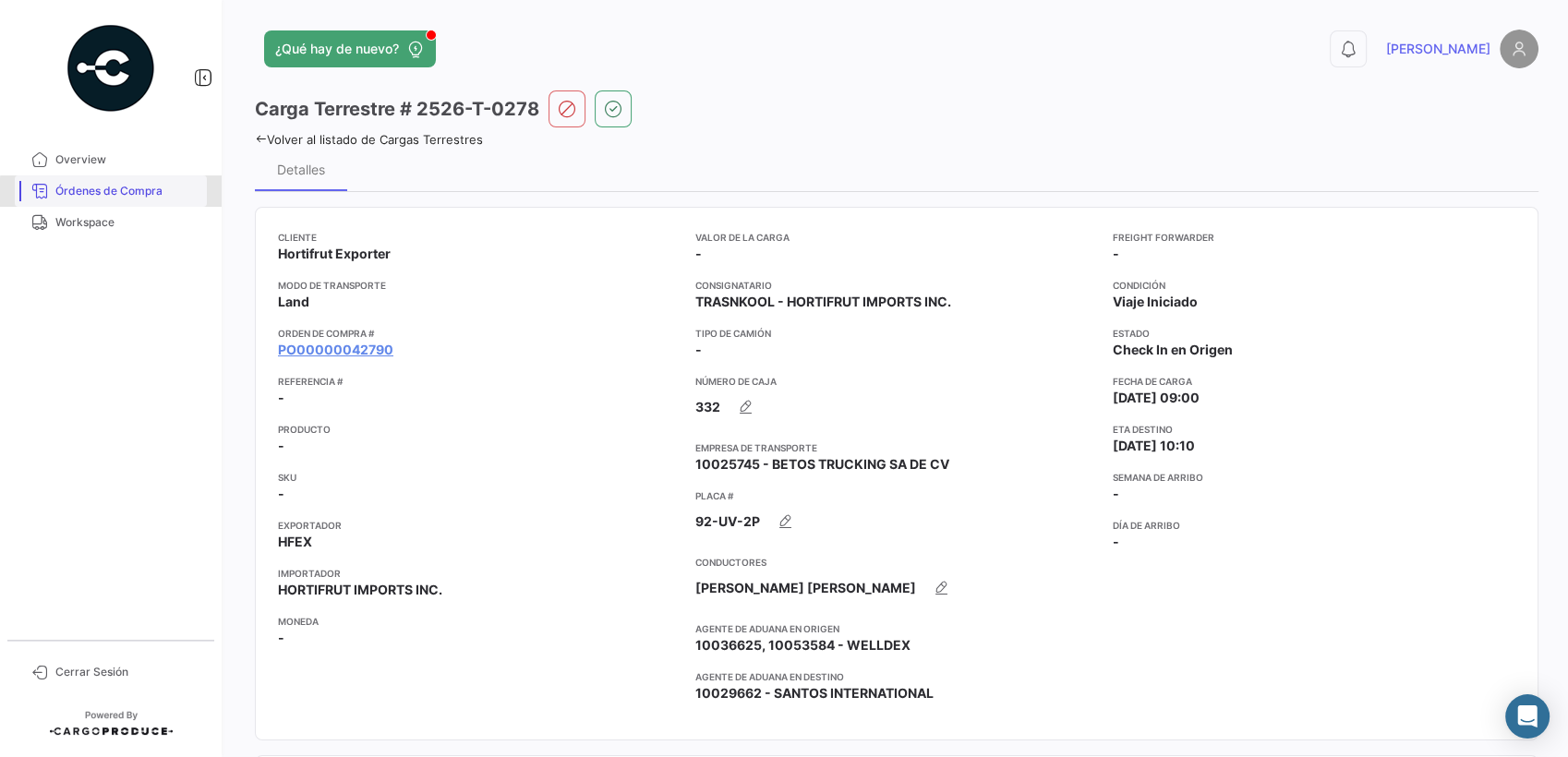
click at [118, 198] on span "Órdenes de Compra" at bounding box center [127, 191] width 144 height 17
